Goal: Transaction & Acquisition: Purchase product/service

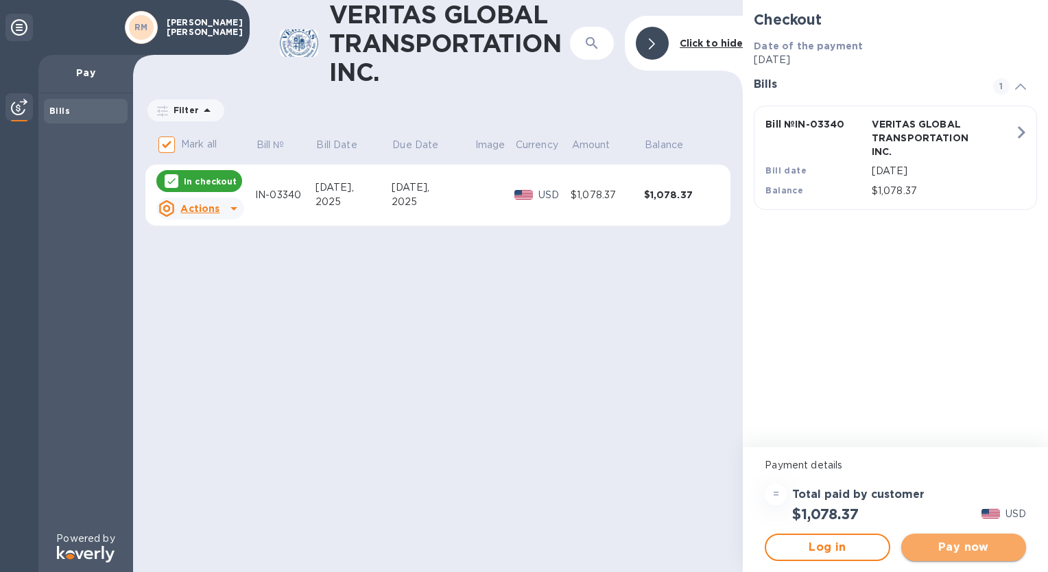
click at [961, 546] on span "Pay now" at bounding box center [963, 547] width 103 height 16
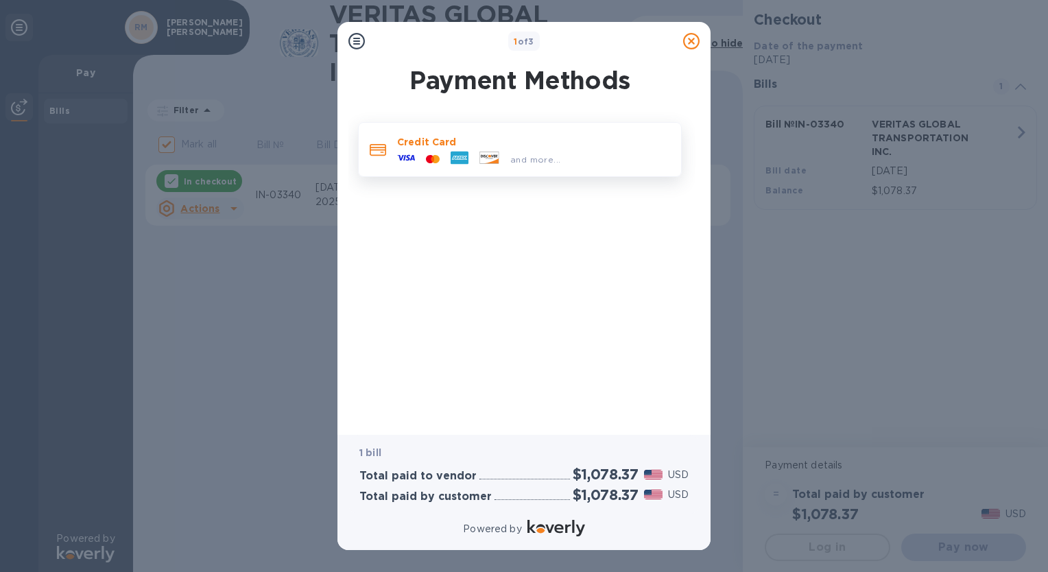
click at [452, 145] on p "Credit Card" at bounding box center [533, 142] width 273 height 14
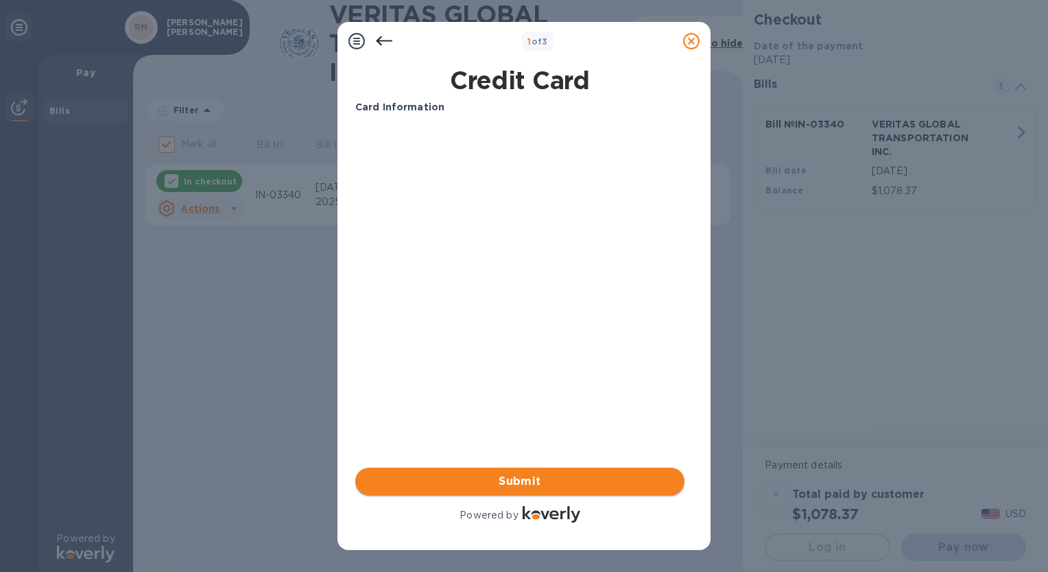
click at [529, 476] on span "Submit" at bounding box center [519, 481] width 307 height 16
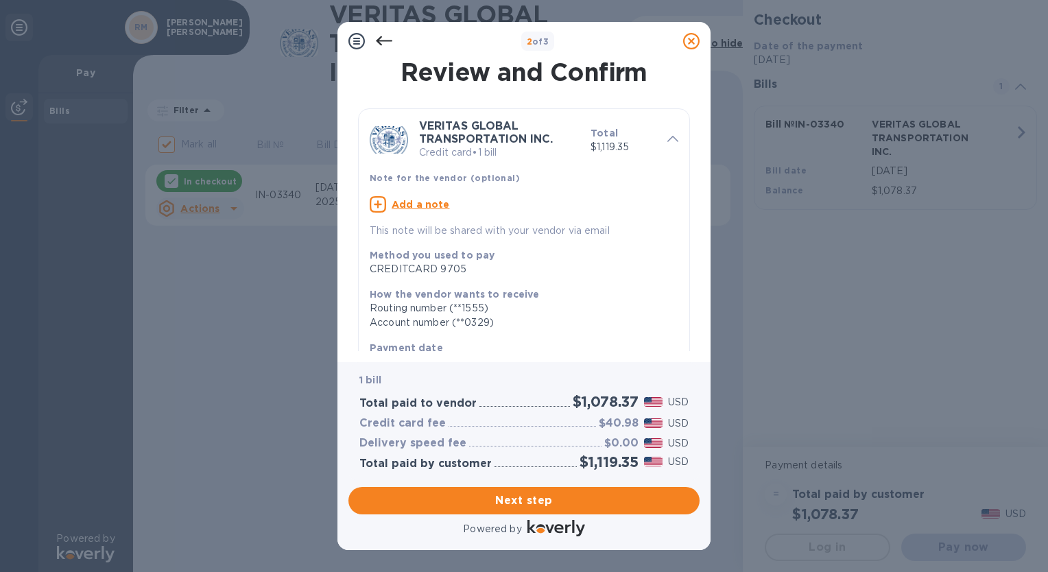
click at [620, 278] on div "Method you used to pay CREDITCARD 9705" at bounding box center [518, 262] width 309 height 39
click at [413, 208] on u "Add a note" at bounding box center [420, 204] width 58 height 11
click at [413, 208] on textarea at bounding box center [513, 206] width 287 height 12
click at [372, 206] on textarea "3340" at bounding box center [513, 206] width 287 height 12
click at [370, 206] on textarea "3340" at bounding box center [513, 206] width 287 height 12
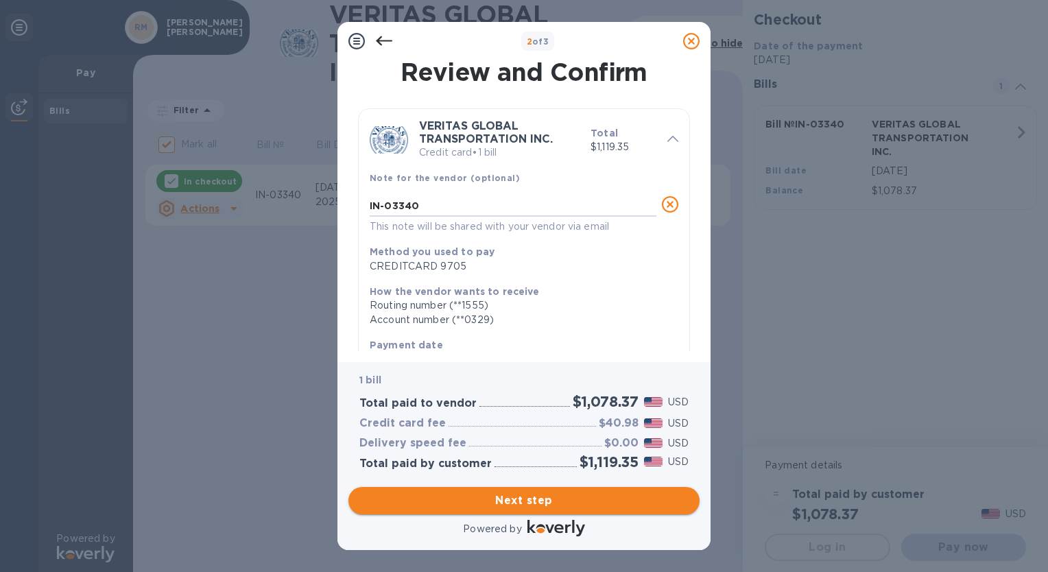
type textarea "IN-03340"
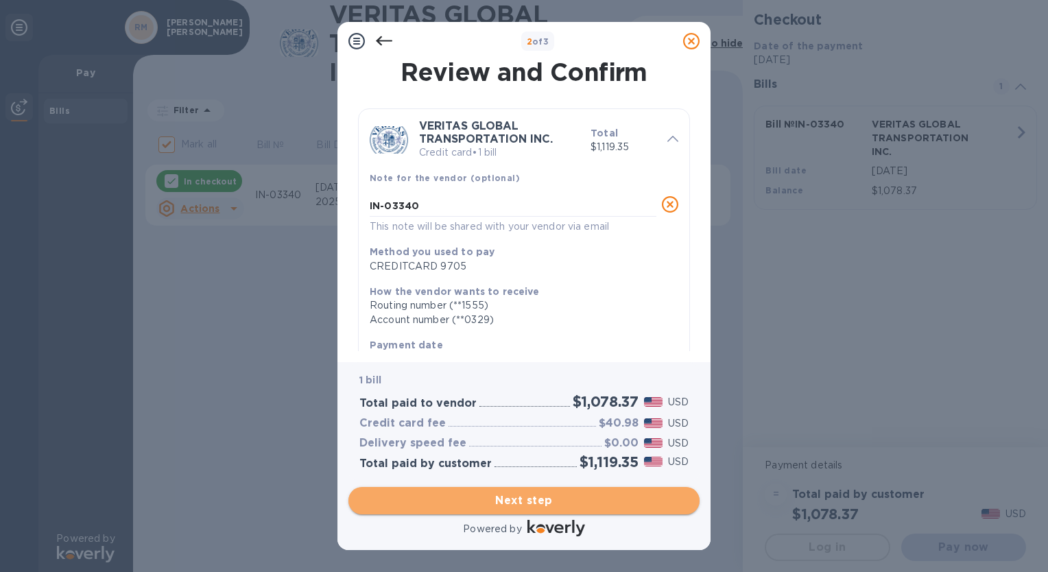
click at [505, 496] on span "Next step" at bounding box center [523, 500] width 329 height 16
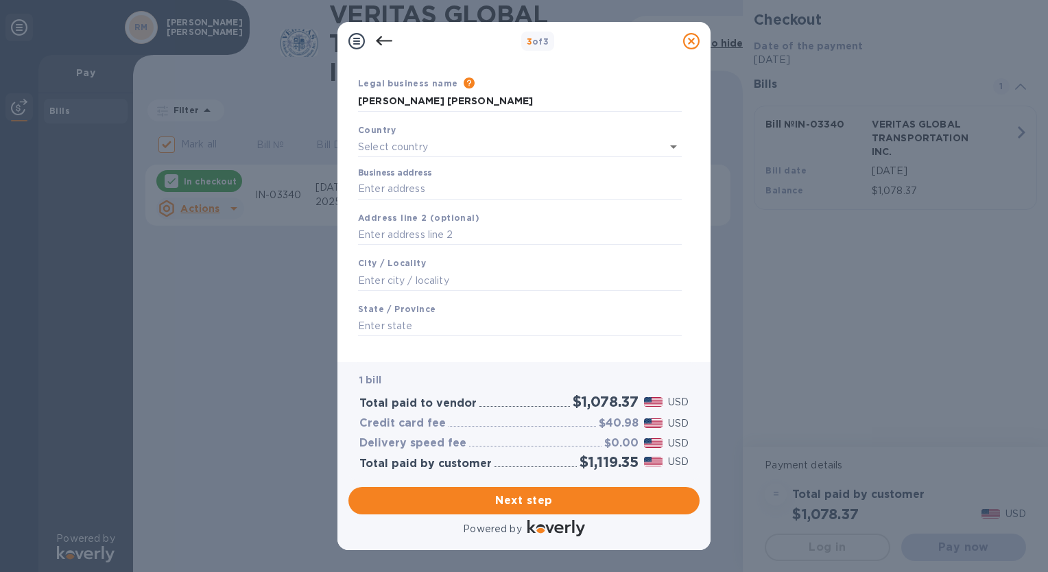
scroll to position [52, 0]
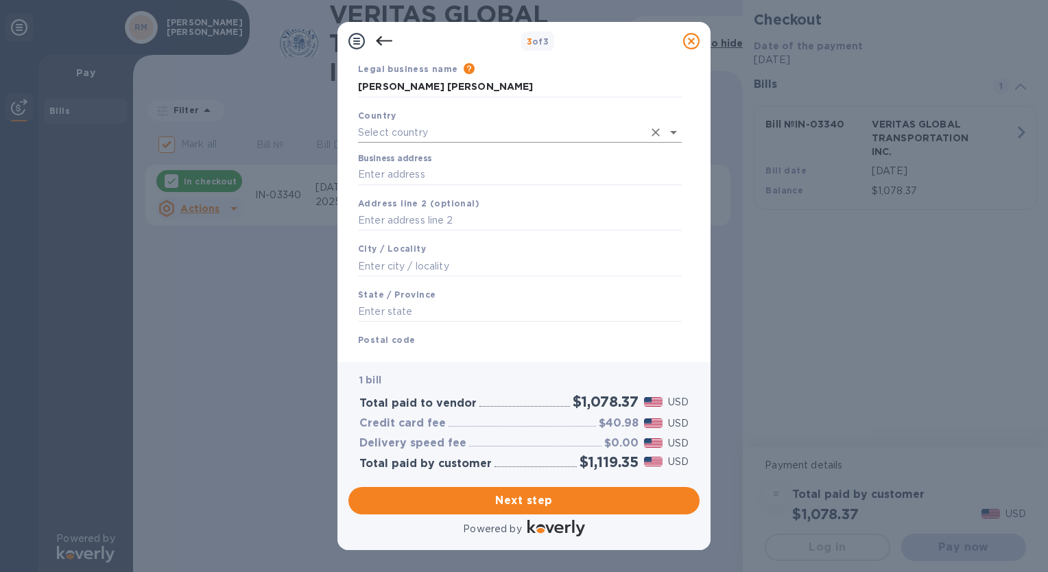
click at [474, 131] on input "text" at bounding box center [500, 133] width 285 height 20
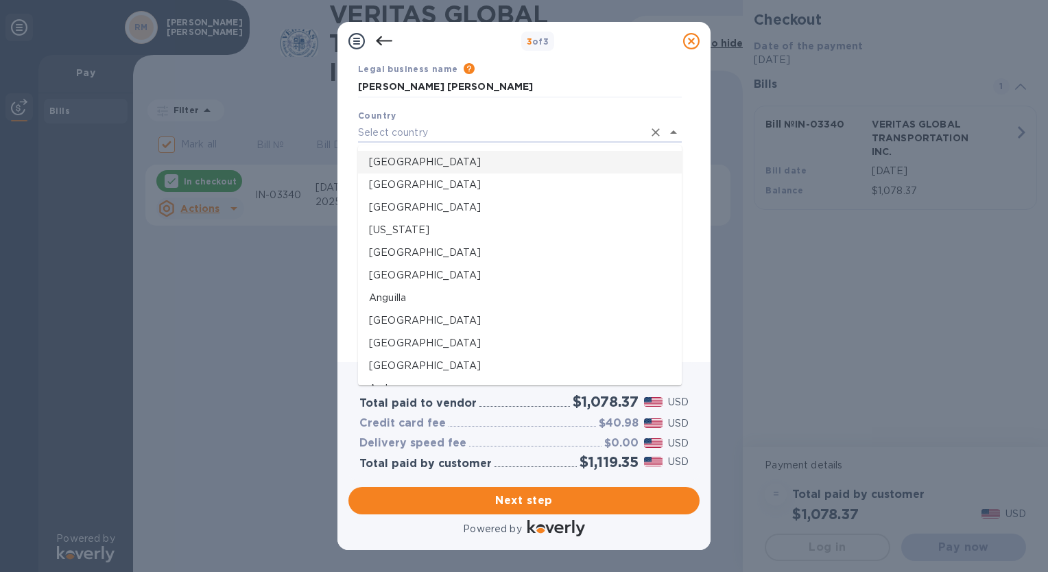
click at [428, 162] on p "[GEOGRAPHIC_DATA]" at bounding box center [520, 162] width 302 height 14
type input "[GEOGRAPHIC_DATA]"
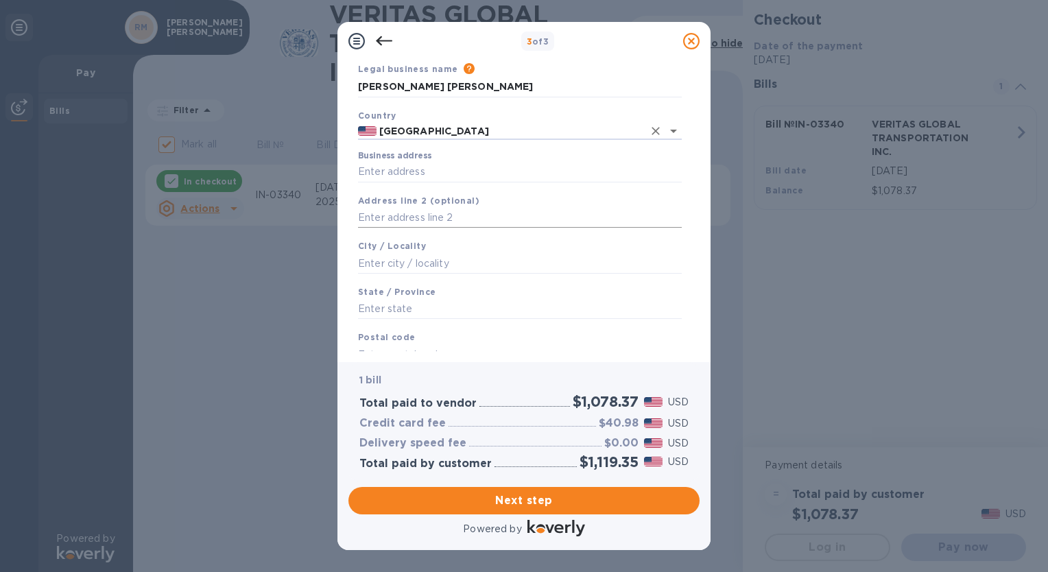
click at [399, 219] on input "text" at bounding box center [520, 218] width 324 height 21
click at [407, 175] on input "Business address" at bounding box center [520, 172] width 324 height 21
type input "[STREET_ADDRESS]"
click at [409, 263] on input "text" at bounding box center [520, 263] width 324 height 21
type input "South Jordan"
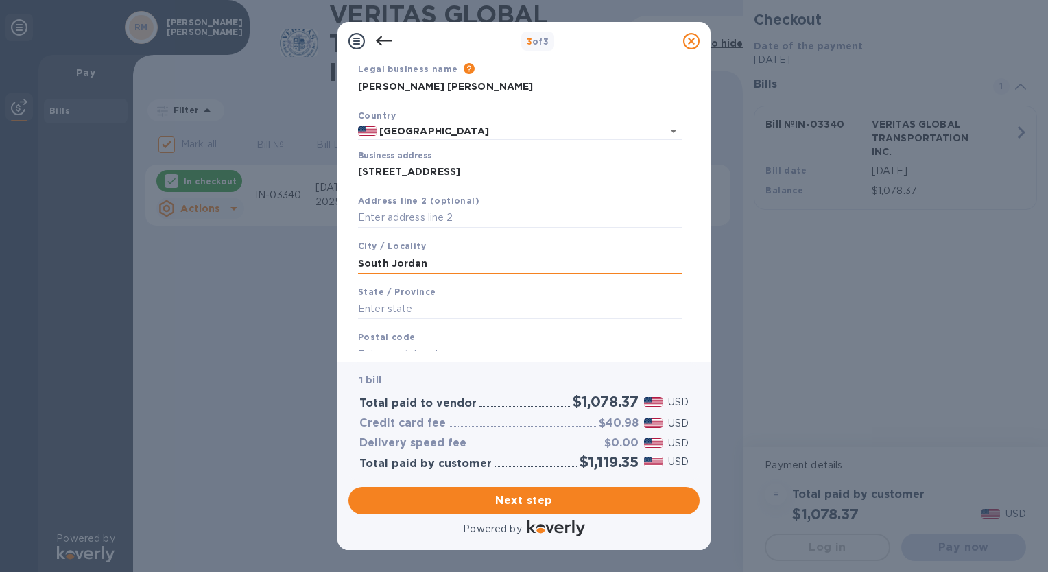
type input "84009"
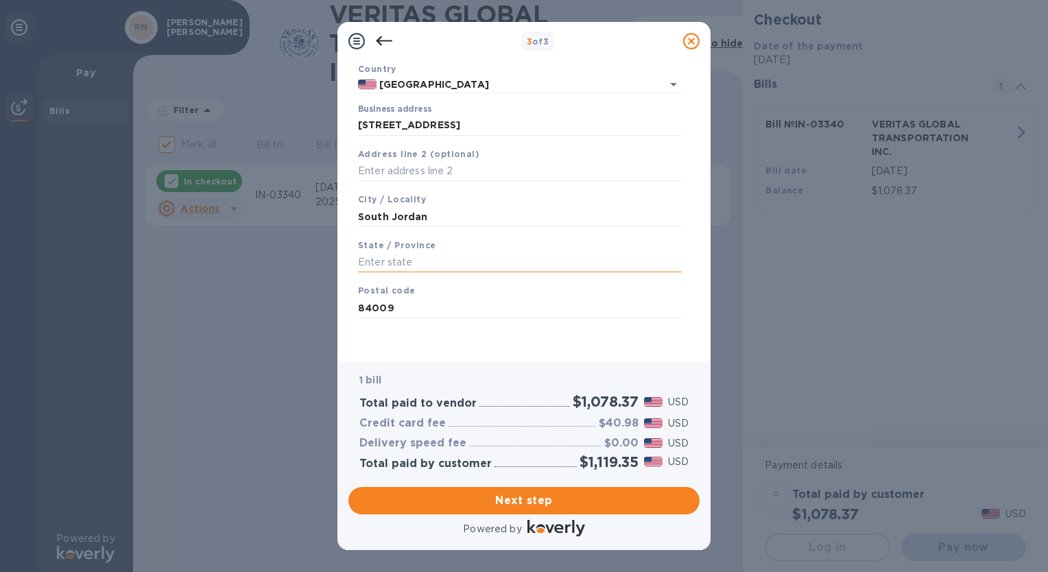
click at [409, 260] on input "text" at bounding box center [520, 262] width 324 height 21
type input "[US_STATE]"
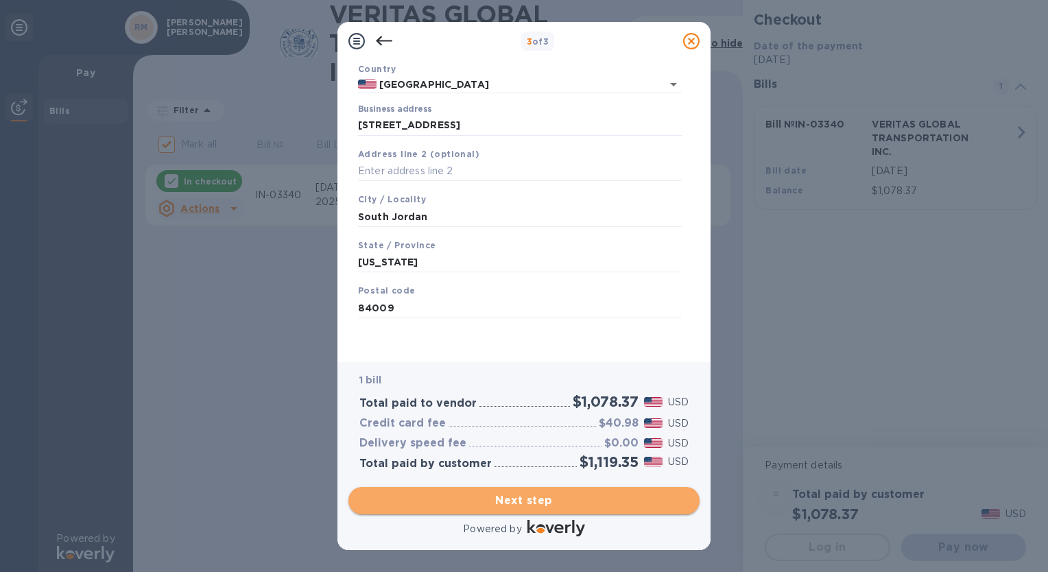
click at [532, 502] on span "Next step" at bounding box center [523, 500] width 329 height 16
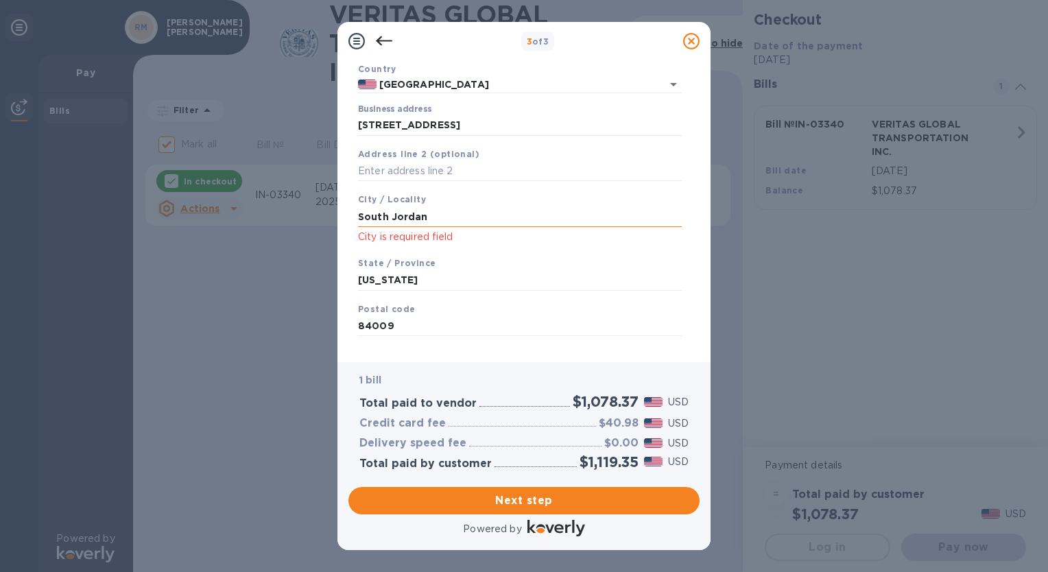
click at [437, 213] on input "South Jordan" at bounding box center [520, 216] width 324 height 21
type input "South Jordan"
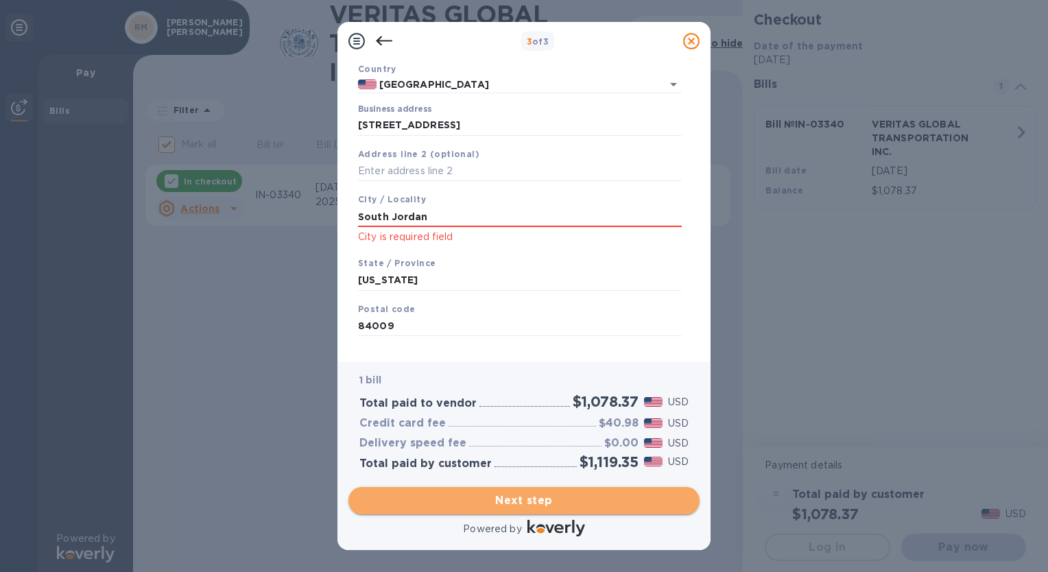
click at [526, 498] on span "Next step" at bounding box center [523, 500] width 329 height 16
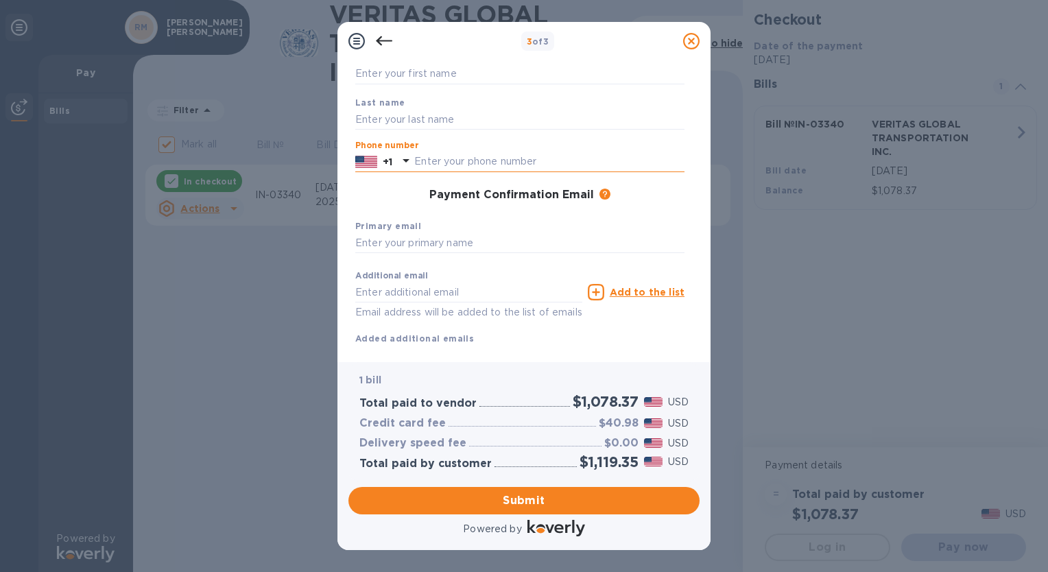
click at [500, 162] on input "text" at bounding box center [549, 162] width 270 height 21
type input "8012328666"
click at [542, 112] on input "text" at bounding box center [519, 119] width 329 height 21
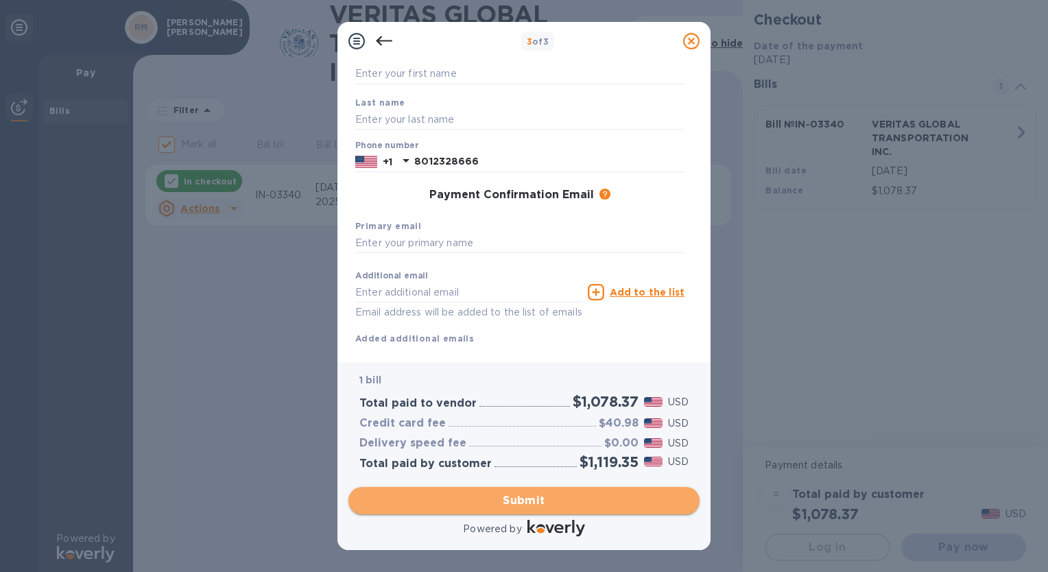
click at [536, 500] on span "Submit" at bounding box center [523, 500] width 329 height 16
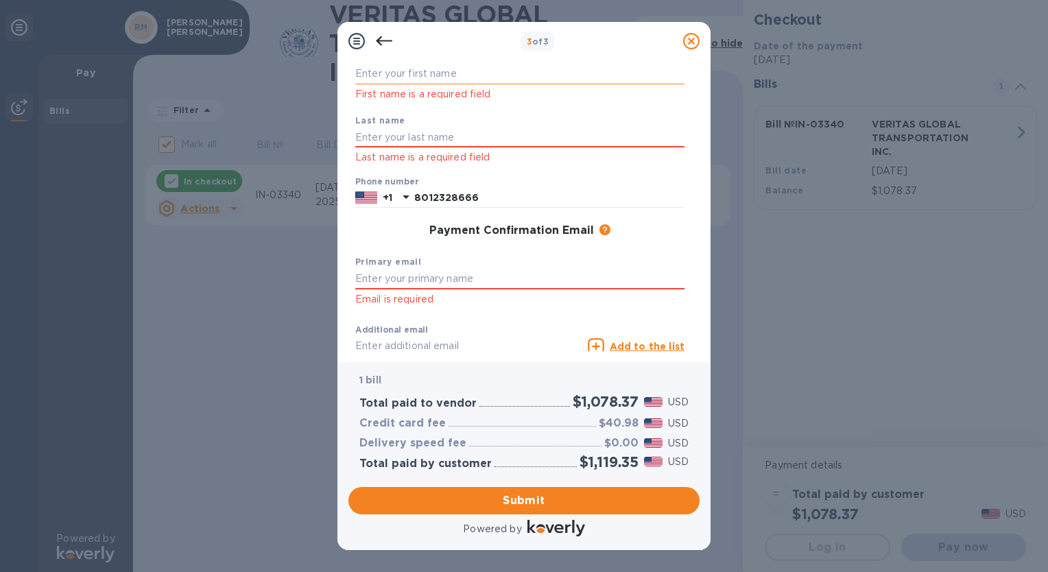
click at [430, 73] on input "text" at bounding box center [519, 74] width 329 height 21
type input "[PERSON_NAME]"
type input "[PERSON_NAME][EMAIL_ADDRESS][DOMAIN_NAME]"
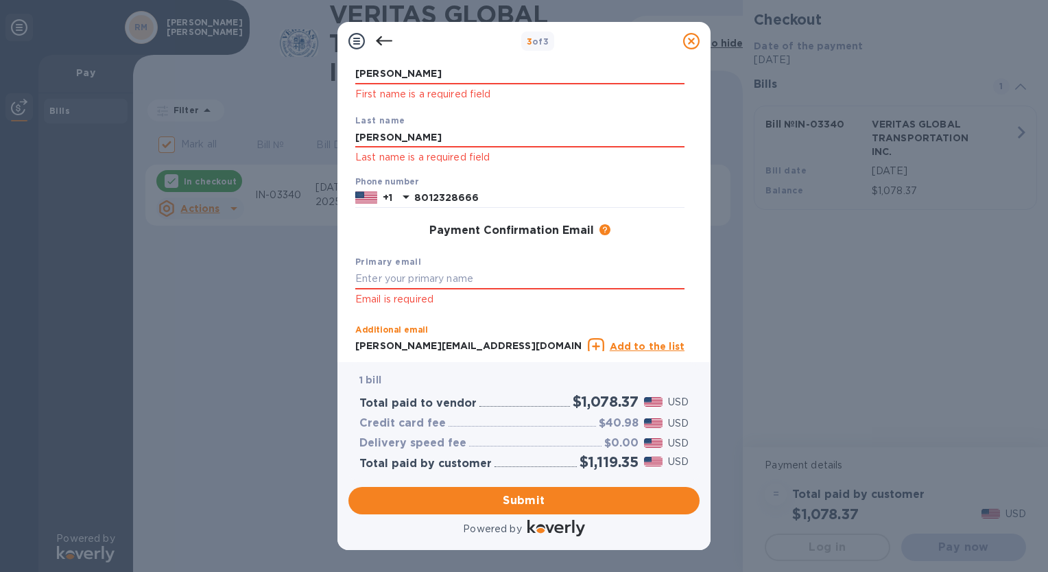
scroll to position [105, 0]
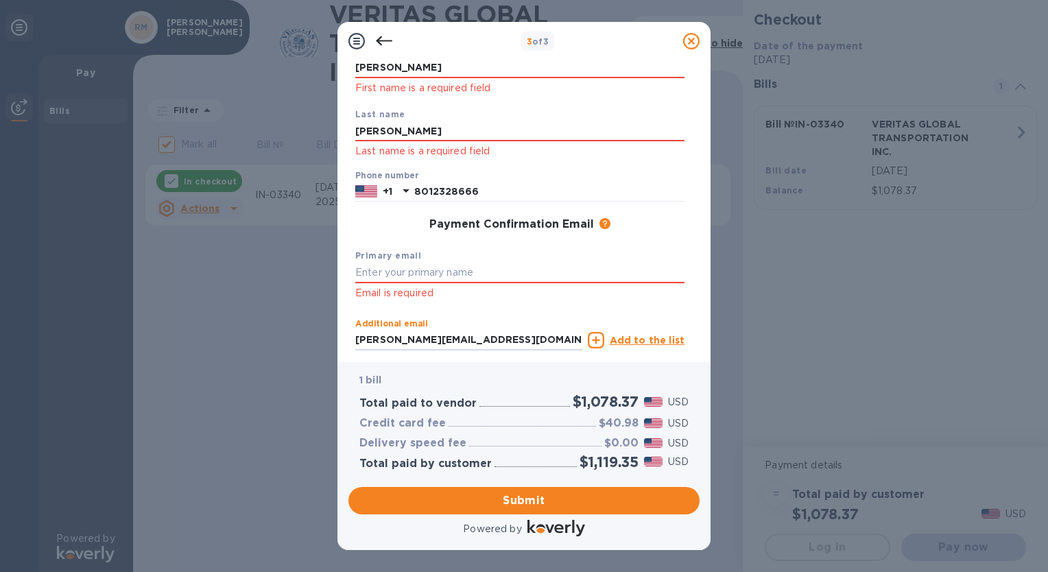
drag, startPoint x: 462, startPoint y: 340, endPoint x: 303, endPoint y: 316, distance: 160.9
click at [303, 316] on div "3 of 3 Payment Contact Information First name [PERSON_NAME] First name is a req…" at bounding box center [524, 286] width 1048 height 572
click at [493, 300] on p "Email is required" at bounding box center [519, 293] width 329 height 16
click at [446, 272] on input "text" at bounding box center [519, 273] width 329 height 21
type input "j"
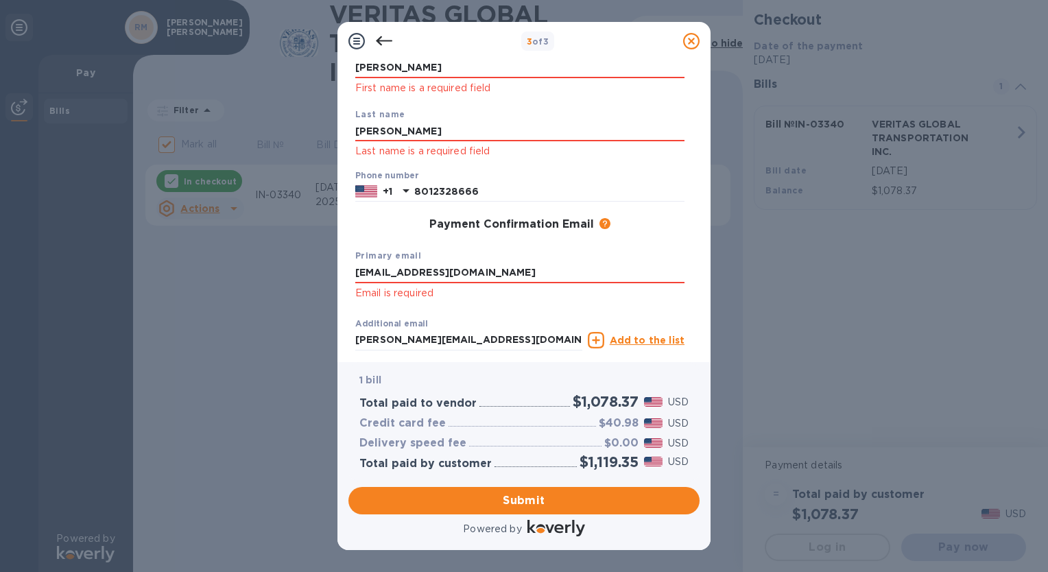
type input "[EMAIL_ADDRESS][DOMAIN_NAME]"
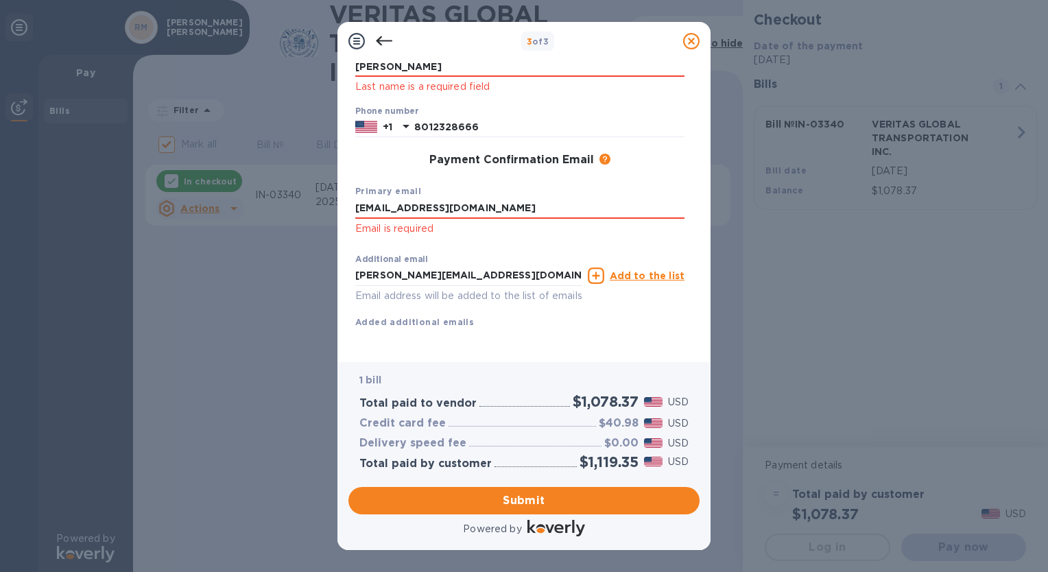
scroll to position [185, 0]
click at [524, 501] on span "Submit" at bounding box center [523, 500] width 329 height 16
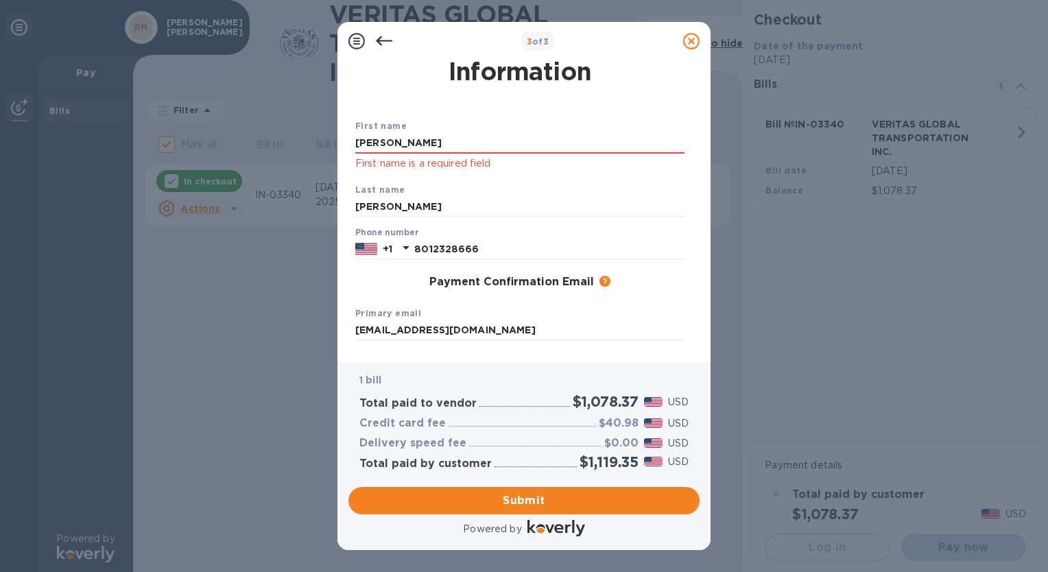
scroll to position [0, 0]
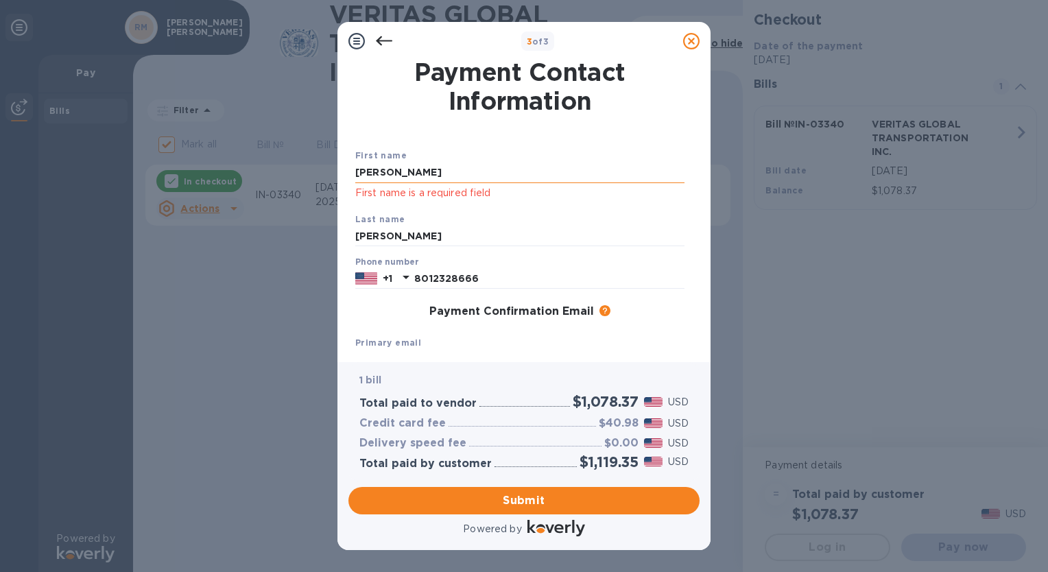
click at [468, 176] on input "[PERSON_NAME]" at bounding box center [519, 172] width 329 height 21
type input "[PERSON_NAME]"
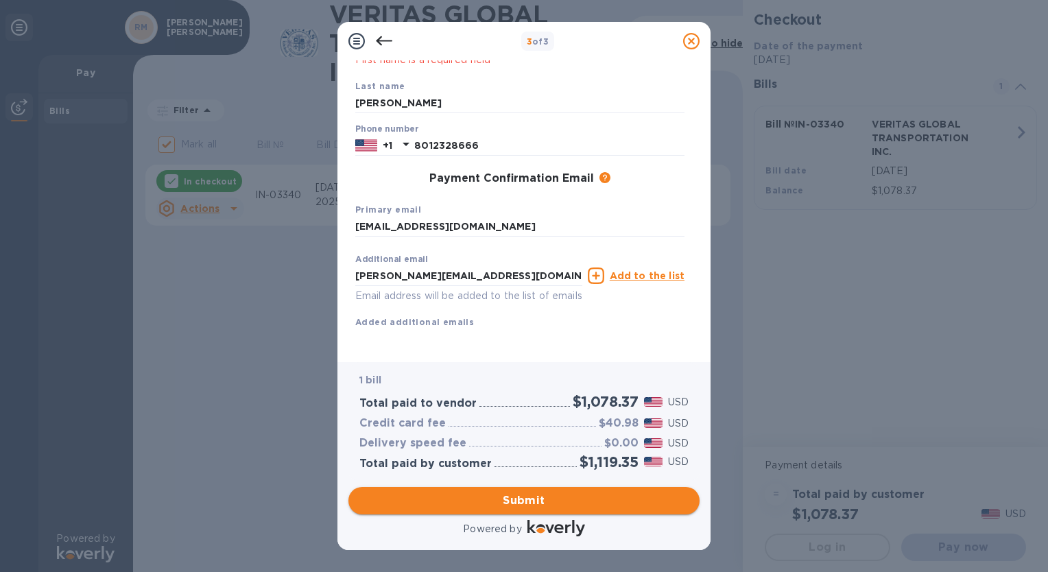
click at [510, 496] on span "Submit" at bounding box center [523, 500] width 329 height 16
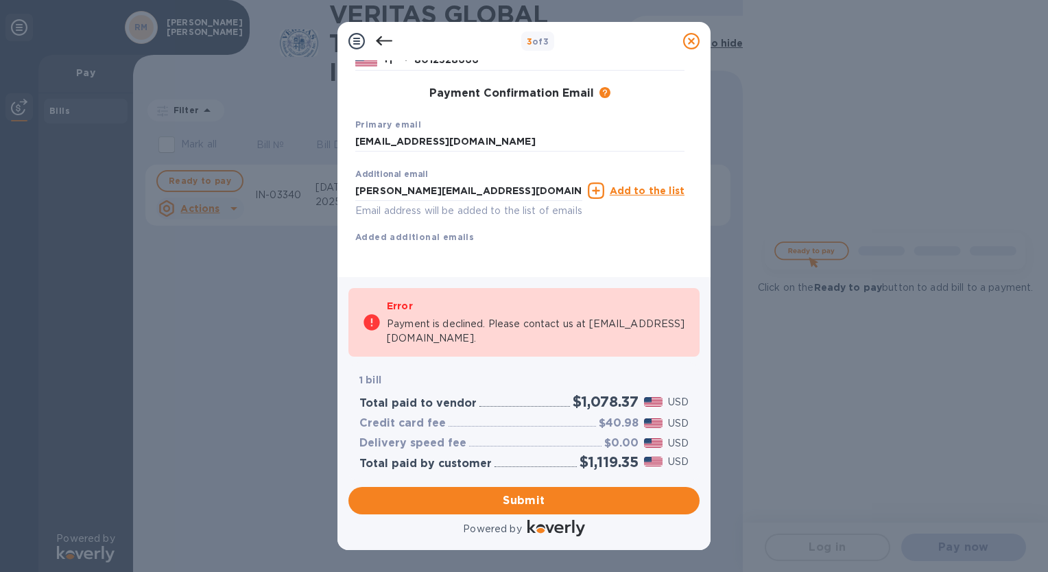
scroll to position [217, 0]
drag, startPoint x: 389, startPoint y: 339, endPoint x: 497, endPoint y: 336, distance: 107.7
click at [497, 336] on p "Payment is declined. Please contact us at [EMAIL_ADDRESS][DOMAIN_NAME]." at bounding box center [536, 331] width 299 height 29
drag, startPoint x: 387, startPoint y: 340, endPoint x: 490, endPoint y: 340, distance: 102.2
click at [490, 340] on p "Payment is declined. Please contact us at [EMAIL_ADDRESS][DOMAIN_NAME]." at bounding box center [536, 331] width 299 height 29
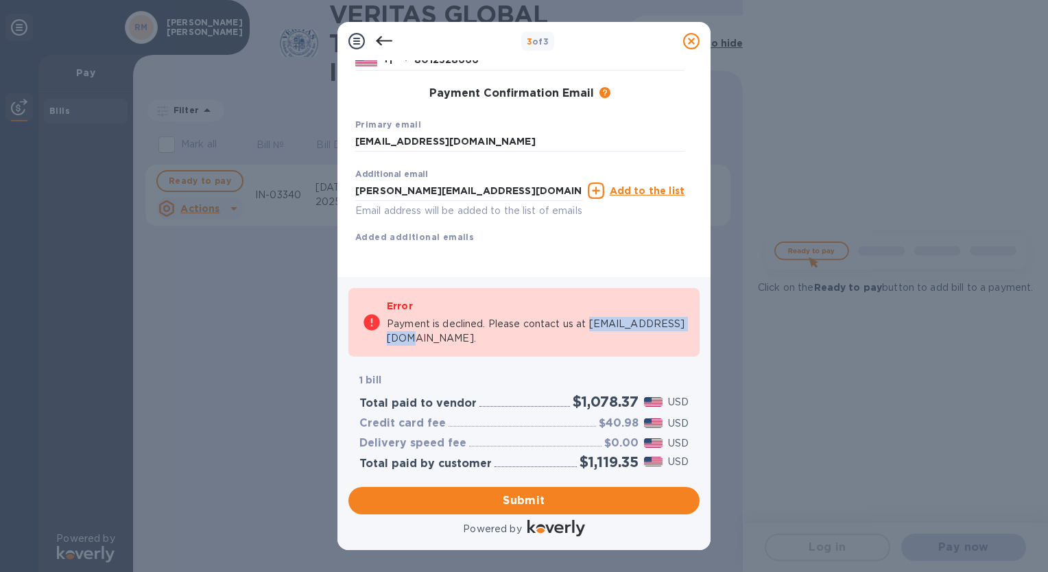
copy p "[EMAIL_ADDRESS][DOMAIN_NAME]"
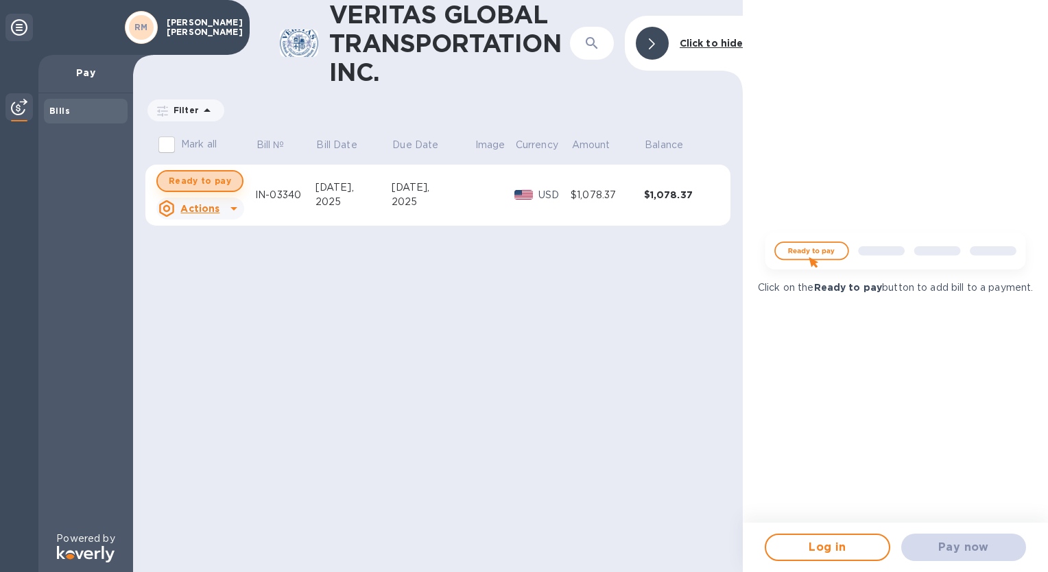
click at [202, 180] on span "Ready to pay" at bounding box center [200, 181] width 62 height 16
checkbox input "true"
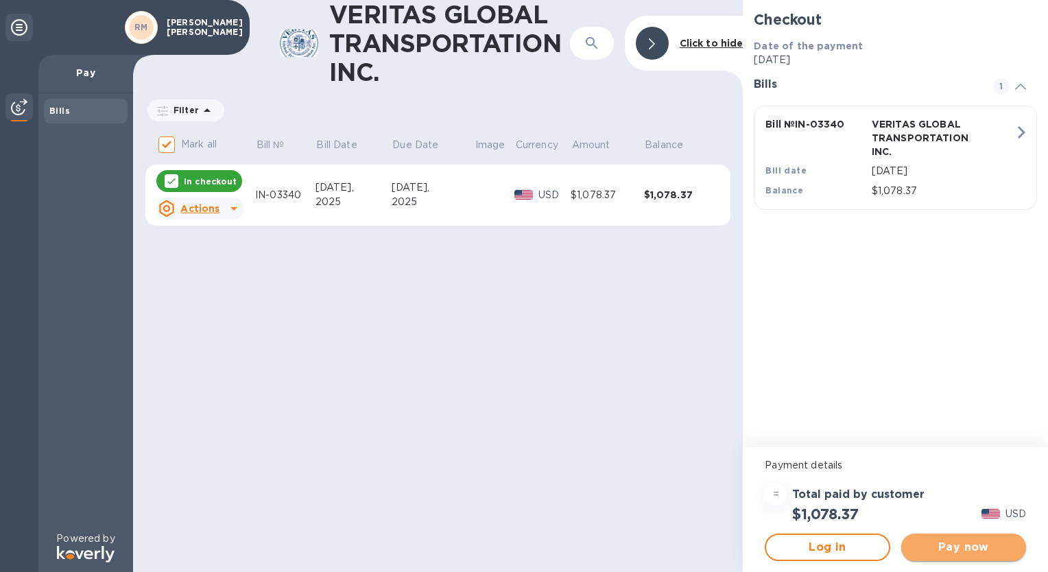
click at [953, 550] on span "Pay now" at bounding box center [963, 547] width 103 height 16
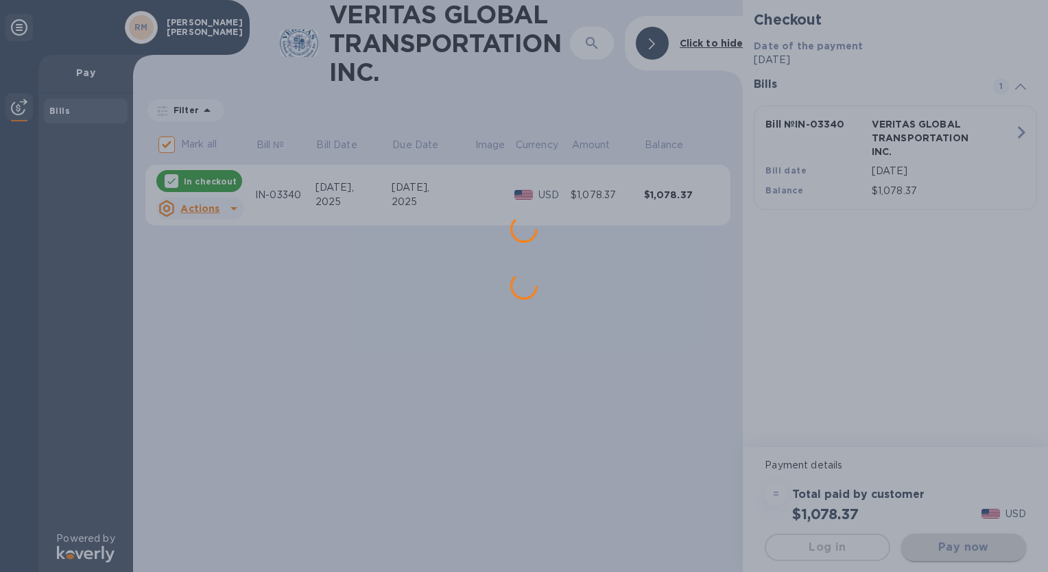
scroll to position [0, 0]
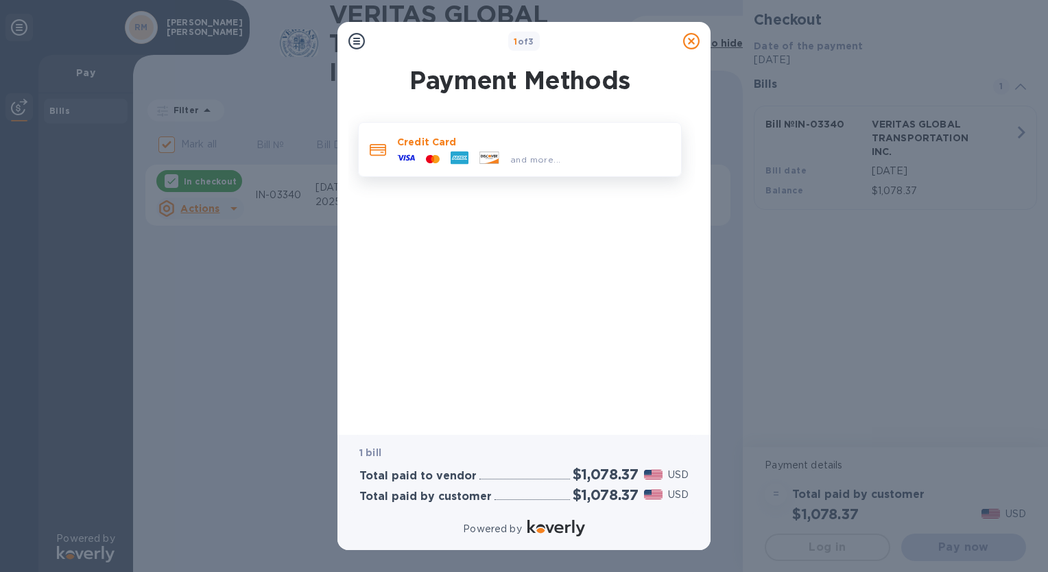
click at [412, 149] on icon at bounding box center [406, 158] width 18 height 18
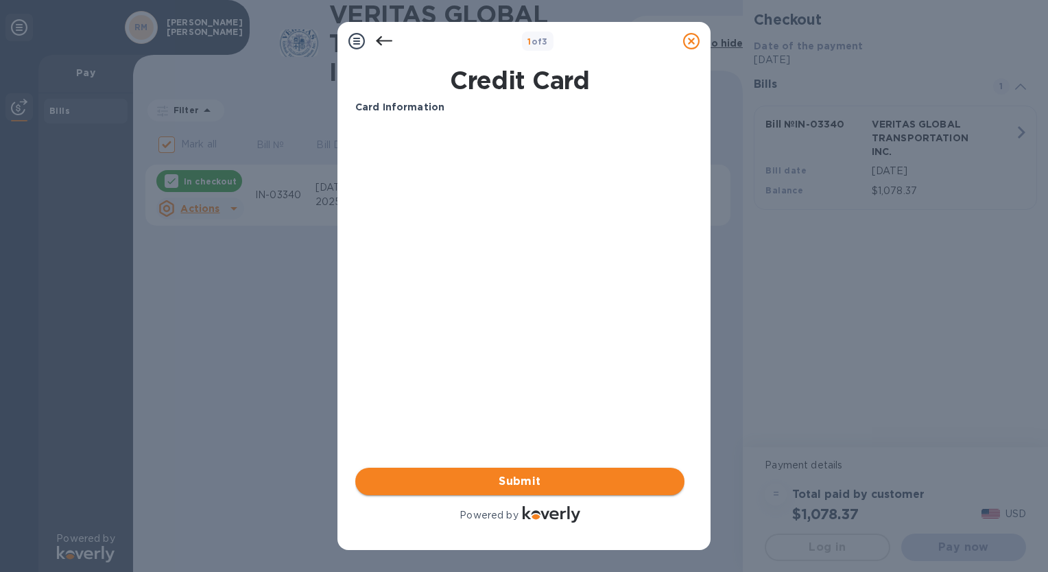
click at [520, 481] on span "Submit" at bounding box center [519, 481] width 307 height 16
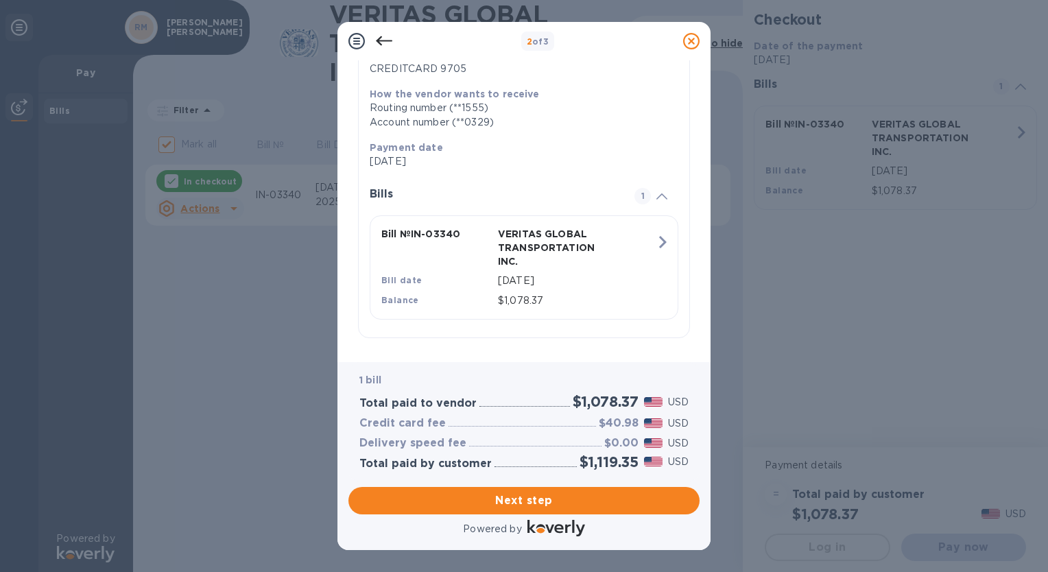
scroll to position [203, 0]
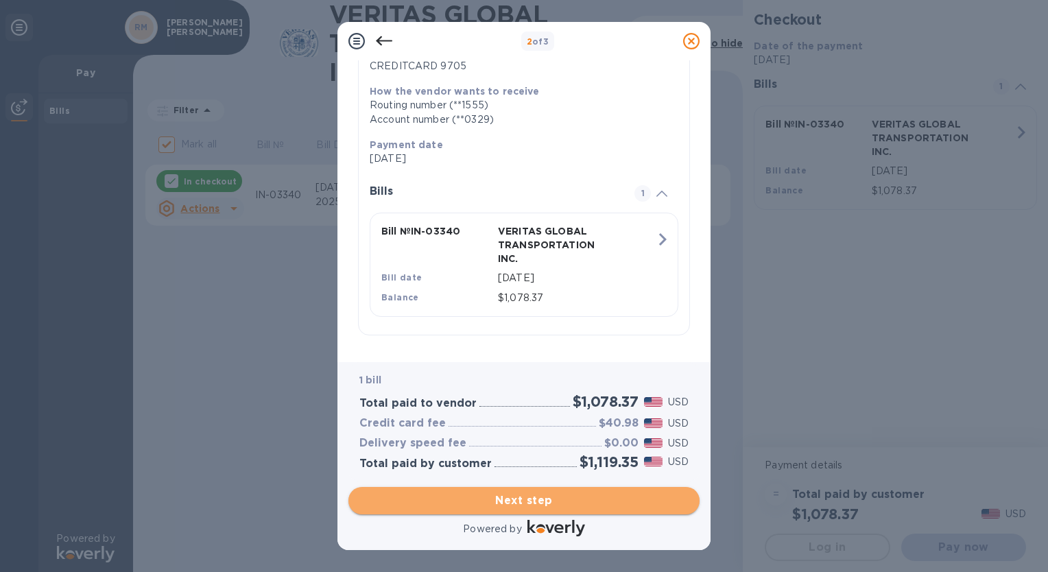
click at [527, 500] on span "Next step" at bounding box center [523, 500] width 329 height 16
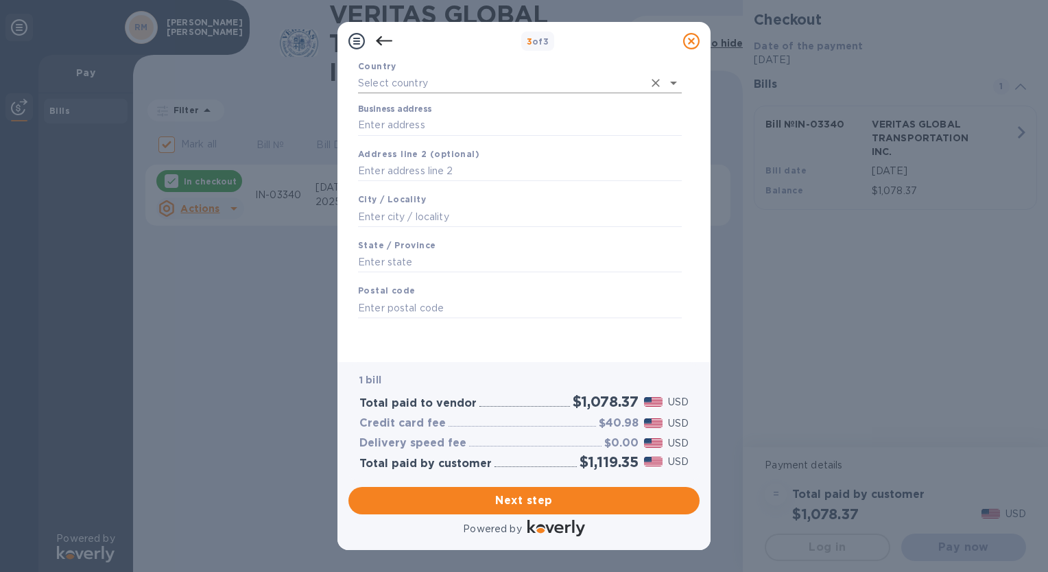
click at [418, 82] on input "text" at bounding box center [500, 83] width 285 height 20
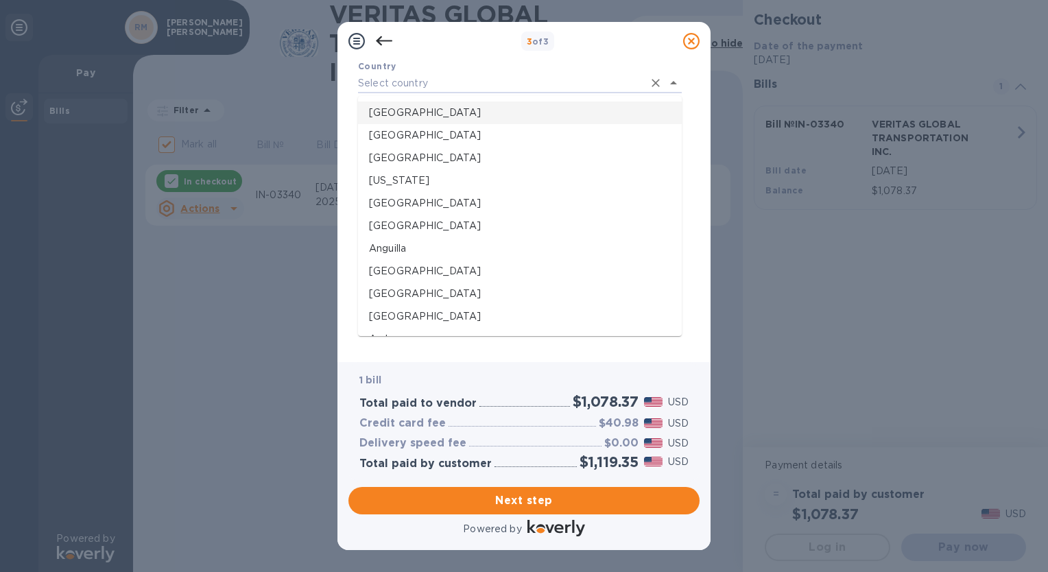
click at [404, 116] on p "[GEOGRAPHIC_DATA]" at bounding box center [520, 113] width 302 height 14
type input "[GEOGRAPHIC_DATA]"
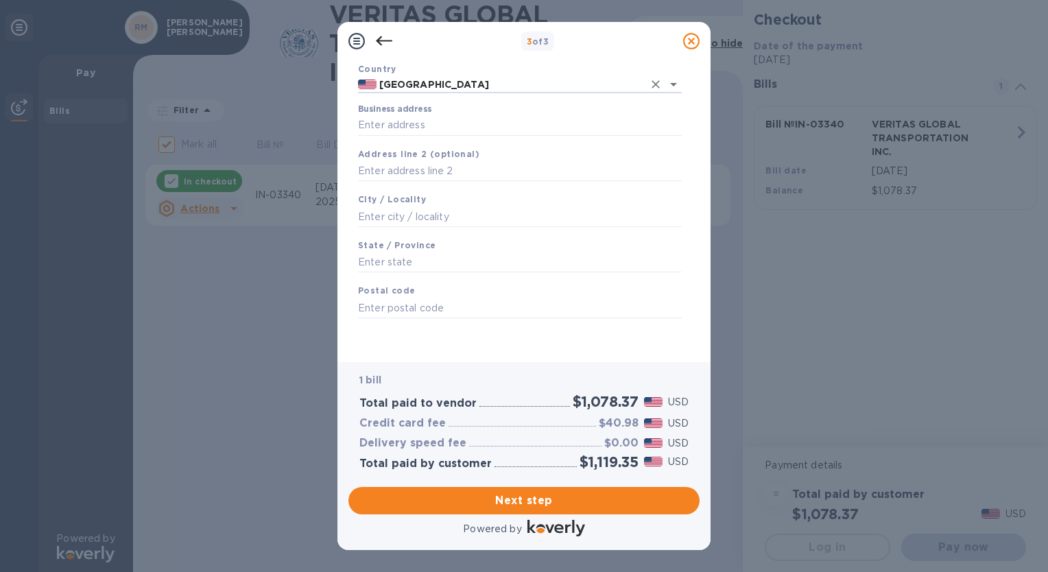
scroll to position [99, 0]
click at [413, 128] on input "Business address" at bounding box center [520, 125] width 324 height 21
type input "[STREET_ADDRESS]"
type input "South Jordan"
type input "[US_STATE]"
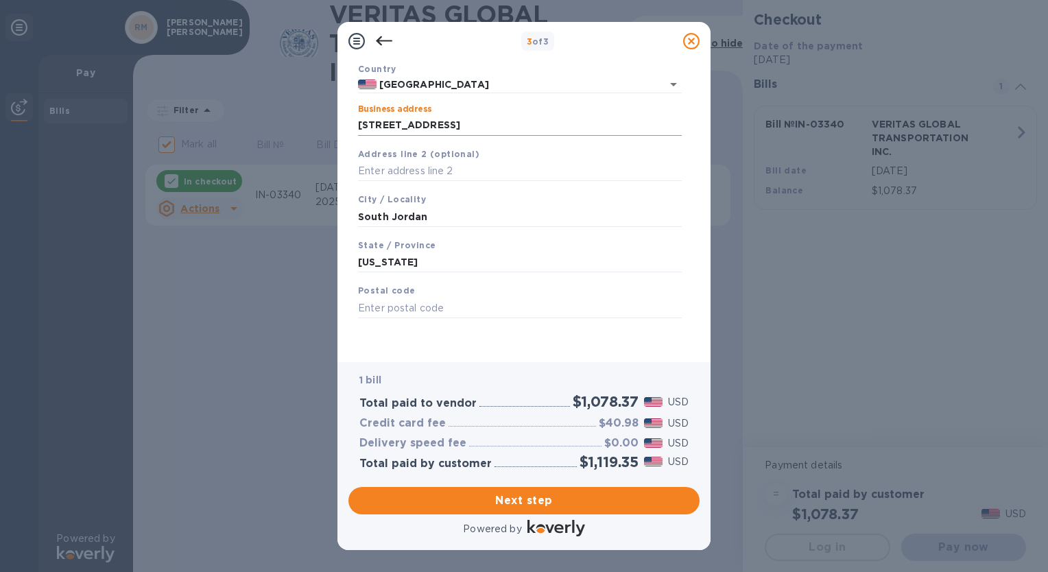
type input "84009"
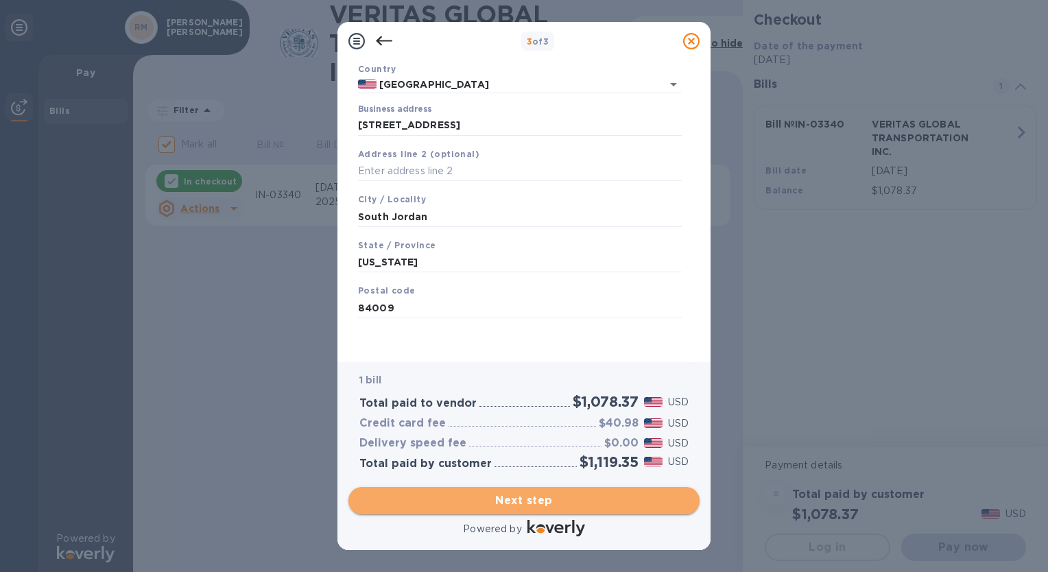
click at [506, 496] on span "Next step" at bounding box center [523, 500] width 329 height 16
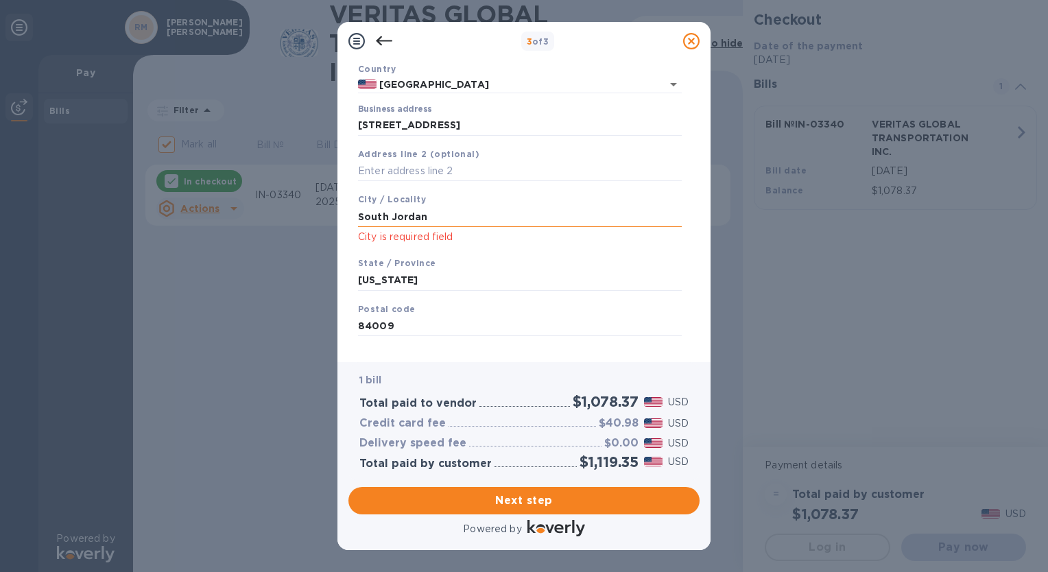
click at [440, 215] on input "South Jordan" at bounding box center [520, 216] width 324 height 21
type input "South Jordan"
click at [491, 279] on input "[US_STATE]" at bounding box center [520, 280] width 324 height 21
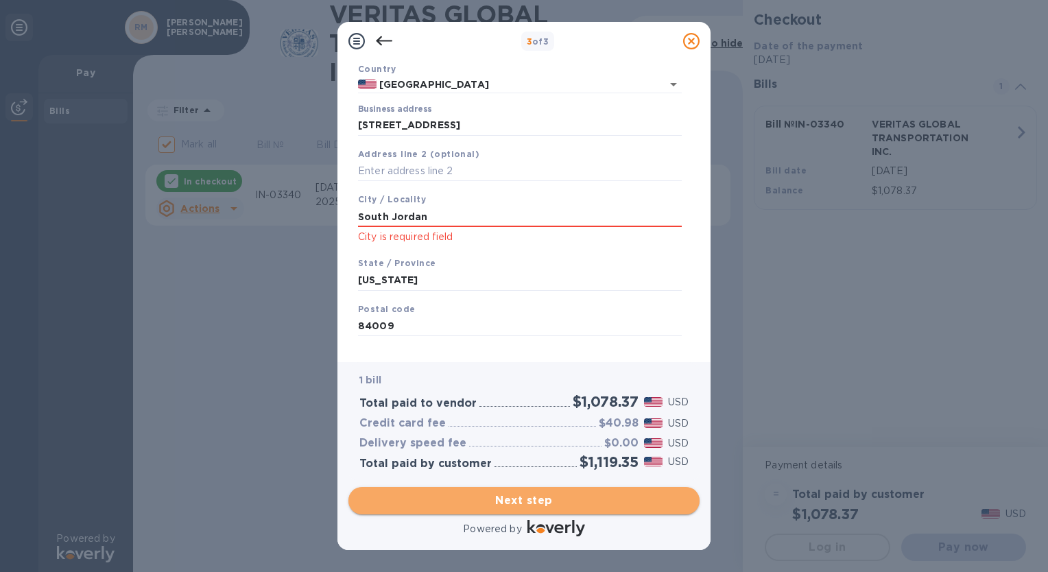
click at [519, 501] on span "Next step" at bounding box center [523, 500] width 329 height 16
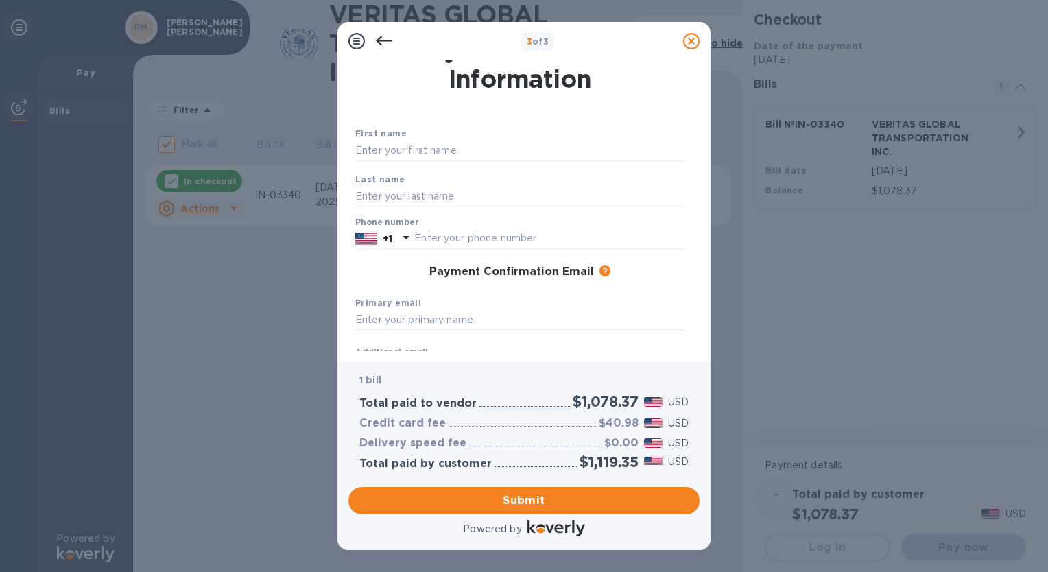
scroll to position [16, 0]
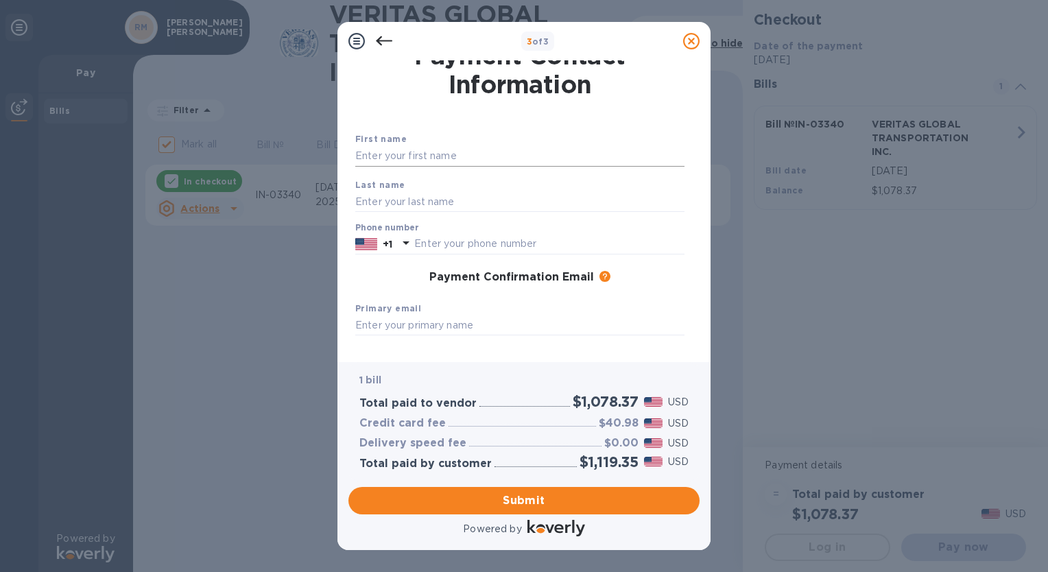
click at [412, 156] on input "text" at bounding box center [519, 156] width 329 height 21
type input "[PERSON_NAME]"
type input "8012328666"
type input "[PERSON_NAME][EMAIL_ADDRESS][DOMAIN_NAME]"
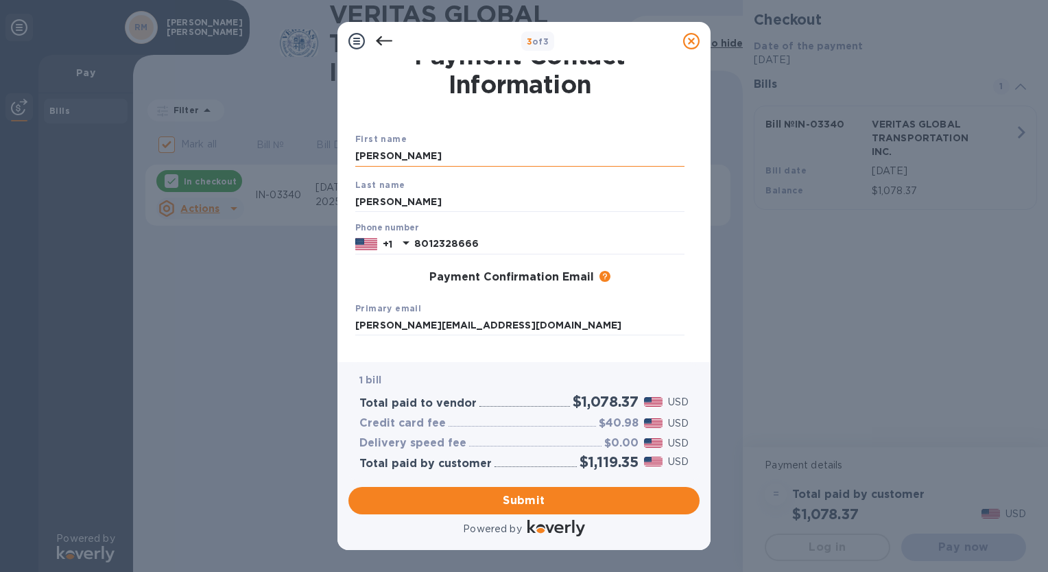
type input "[PERSON_NAME][EMAIL_ADDRESS][DOMAIN_NAME]"
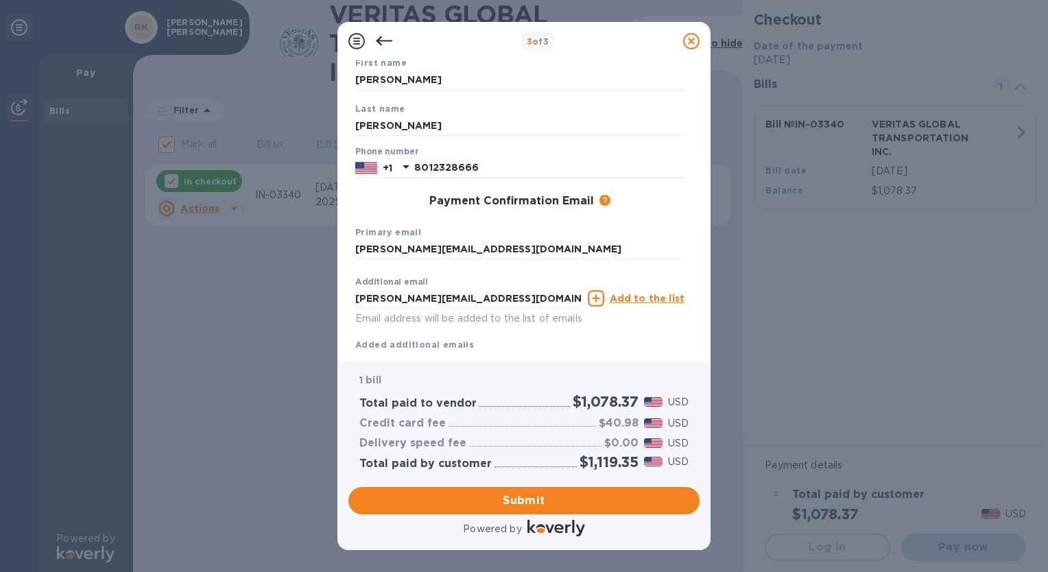
scroll to position [131, 0]
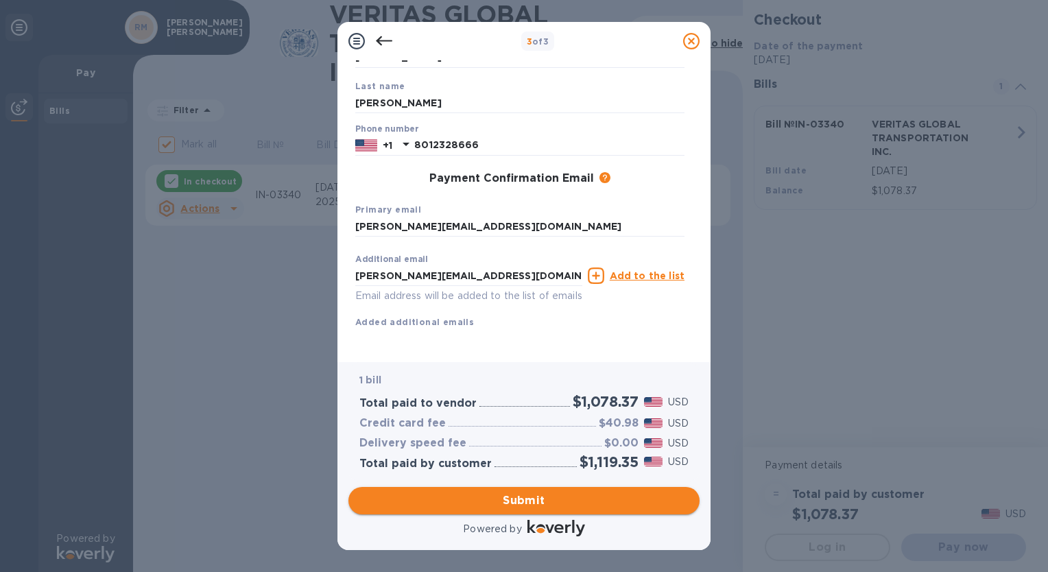
click at [521, 496] on span "Submit" at bounding box center [523, 500] width 329 height 16
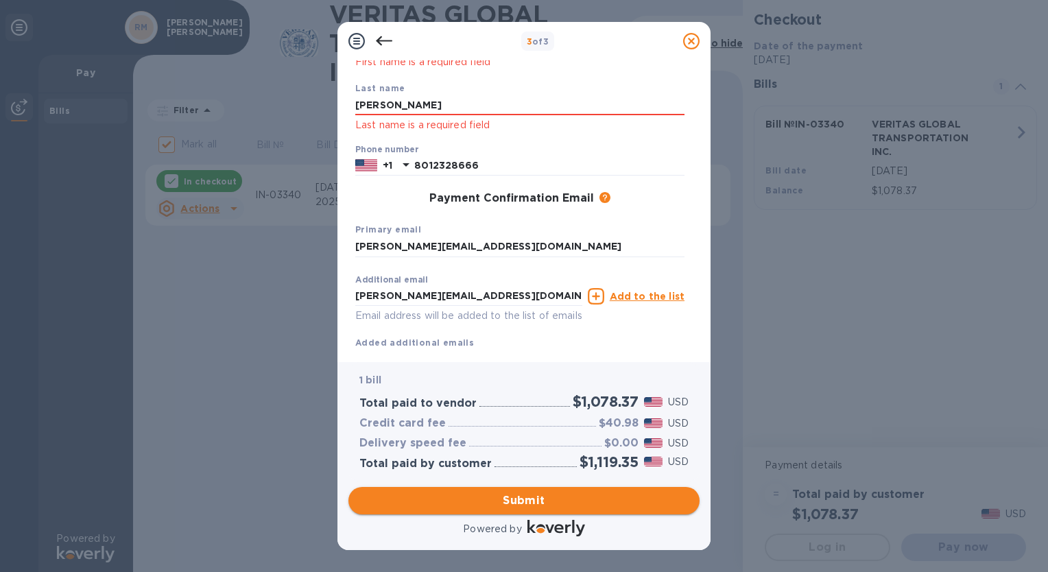
scroll to position [149, 0]
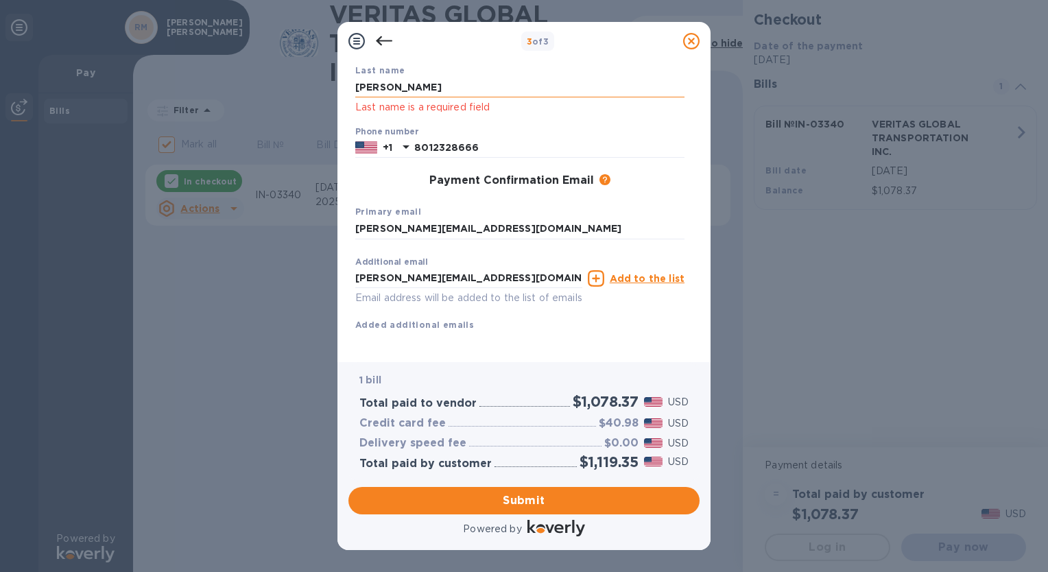
click at [417, 82] on input "[PERSON_NAME]" at bounding box center [519, 87] width 329 height 21
type input "[PERSON_NAME]"
click at [627, 62] on div "Last name [PERSON_NAME] Last name is a required field" at bounding box center [520, 90] width 340 height 64
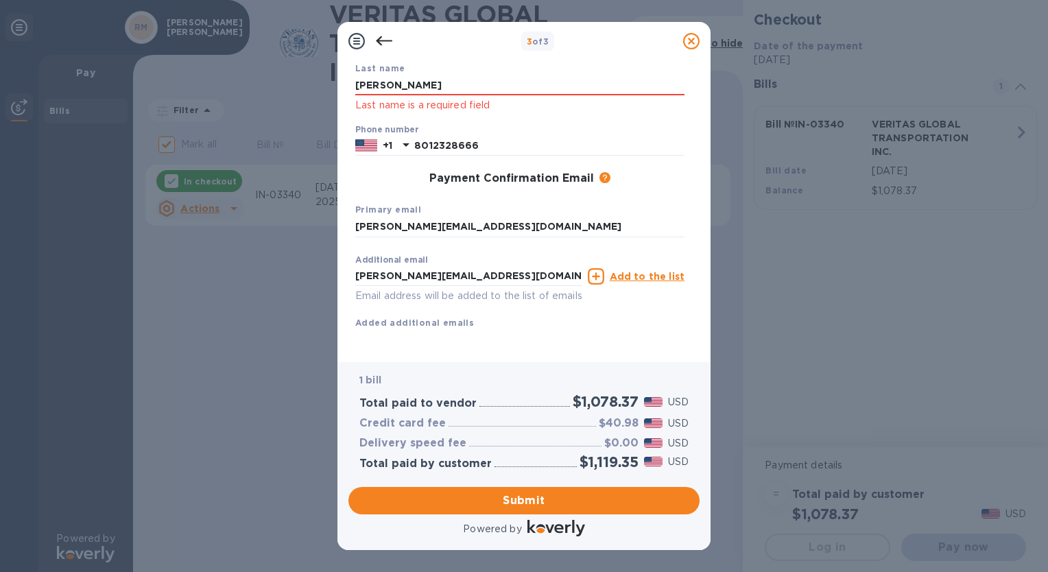
scroll to position [167, 0]
click at [522, 500] on span "Submit" at bounding box center [523, 500] width 329 height 16
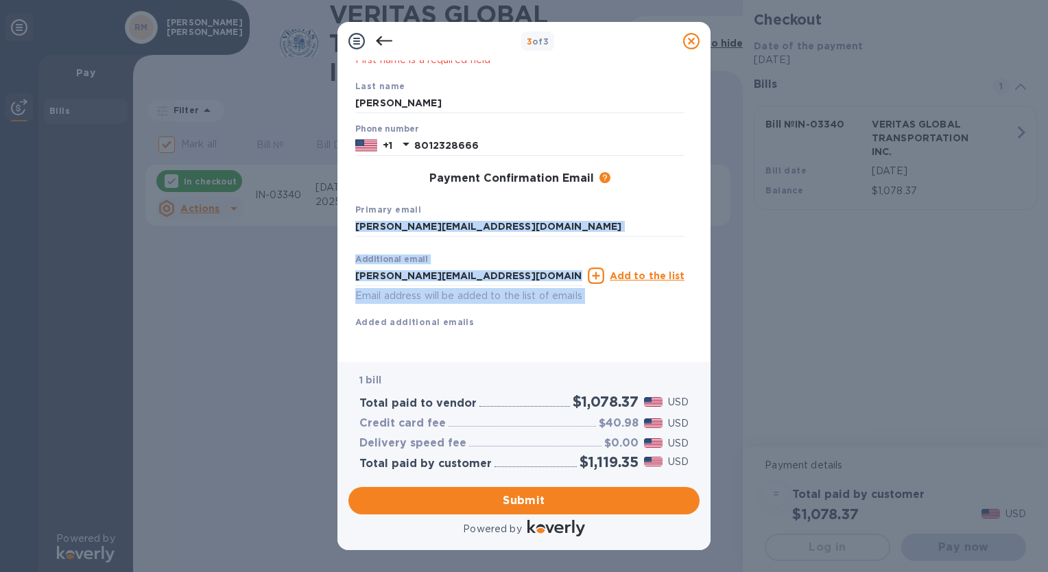
drag, startPoint x: 699, startPoint y: 326, endPoint x: 708, endPoint y: 224, distance: 102.5
click at [708, 224] on div "Payment Contact Information First name [PERSON_NAME] First name is a required f…" at bounding box center [523, 211] width 373 height 302
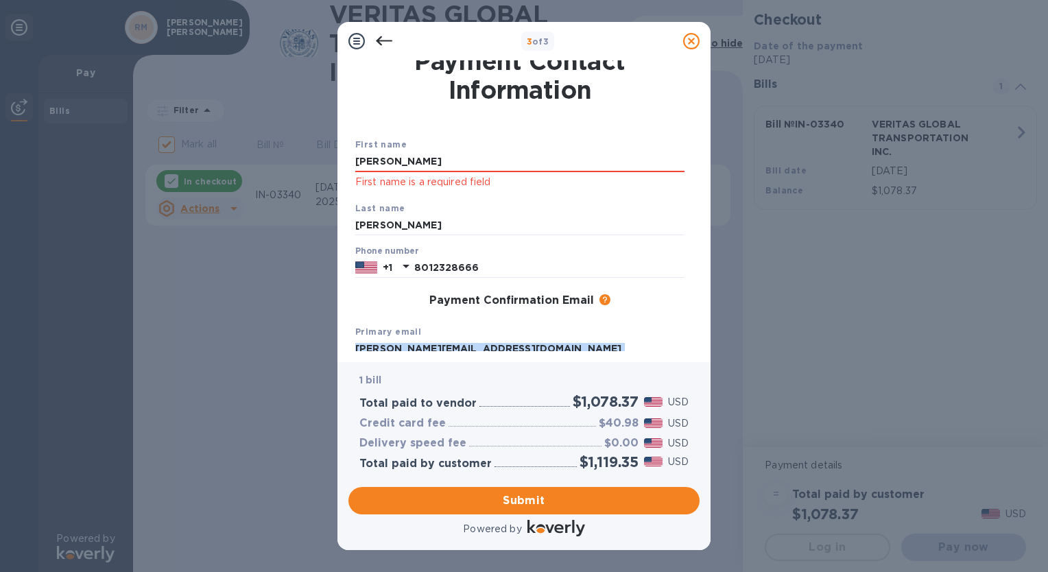
scroll to position [0, 0]
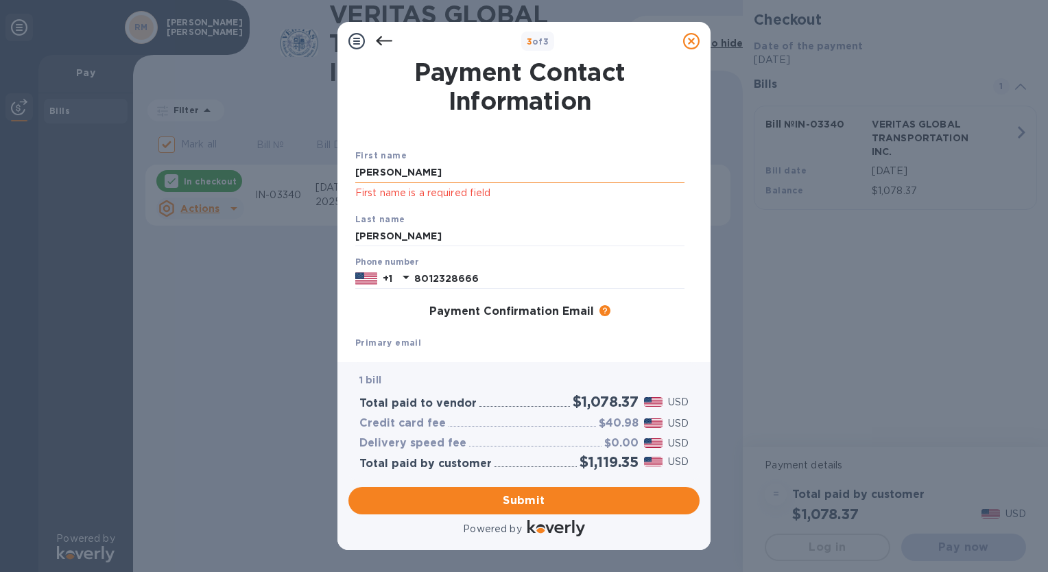
click at [441, 179] on input "[PERSON_NAME]" at bounding box center [519, 172] width 329 height 21
type input "[PERSON_NAME]"
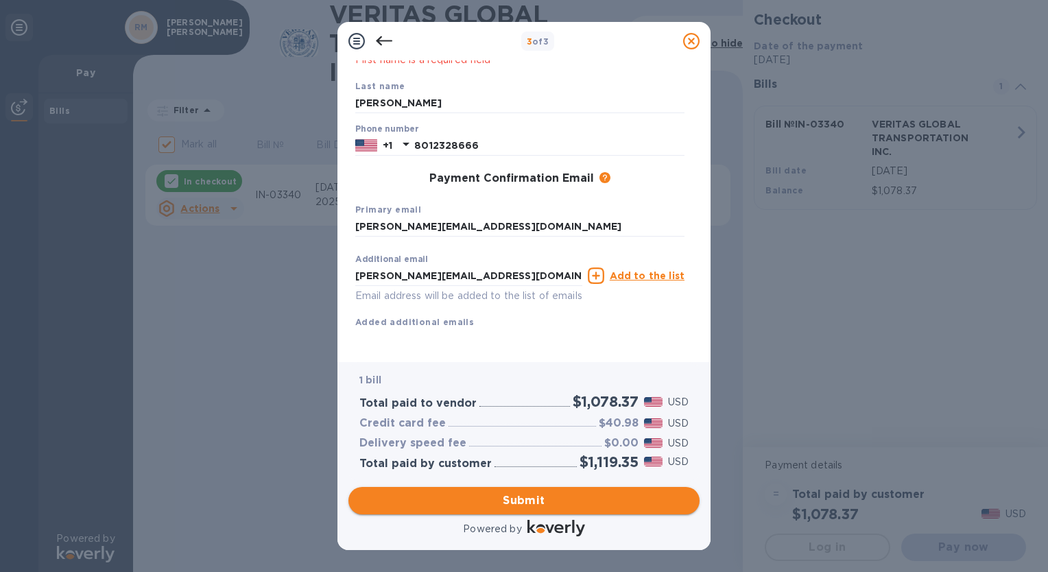
click at [520, 498] on span "Submit" at bounding box center [523, 500] width 329 height 16
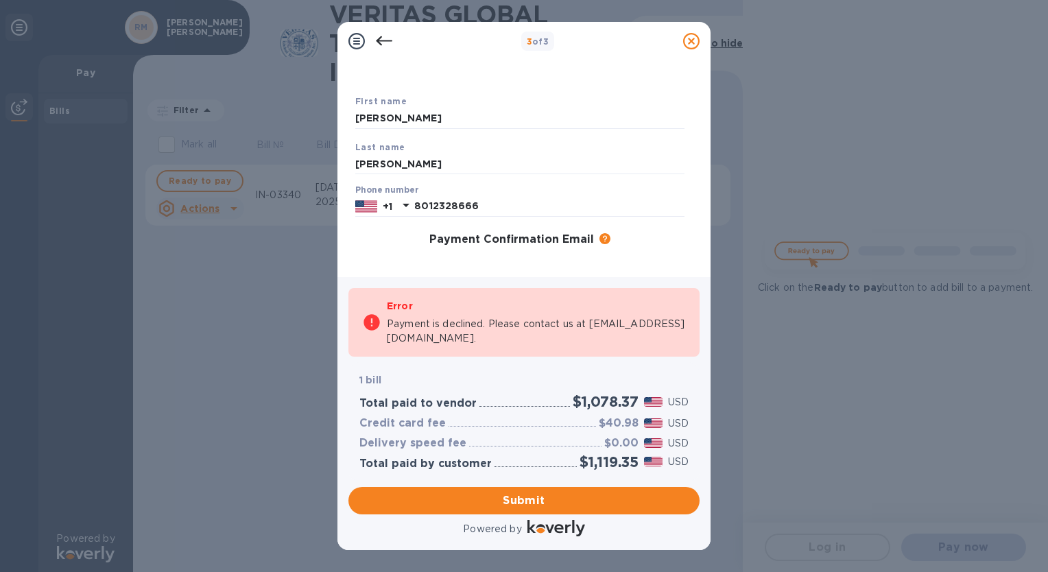
scroll to position [0, 0]
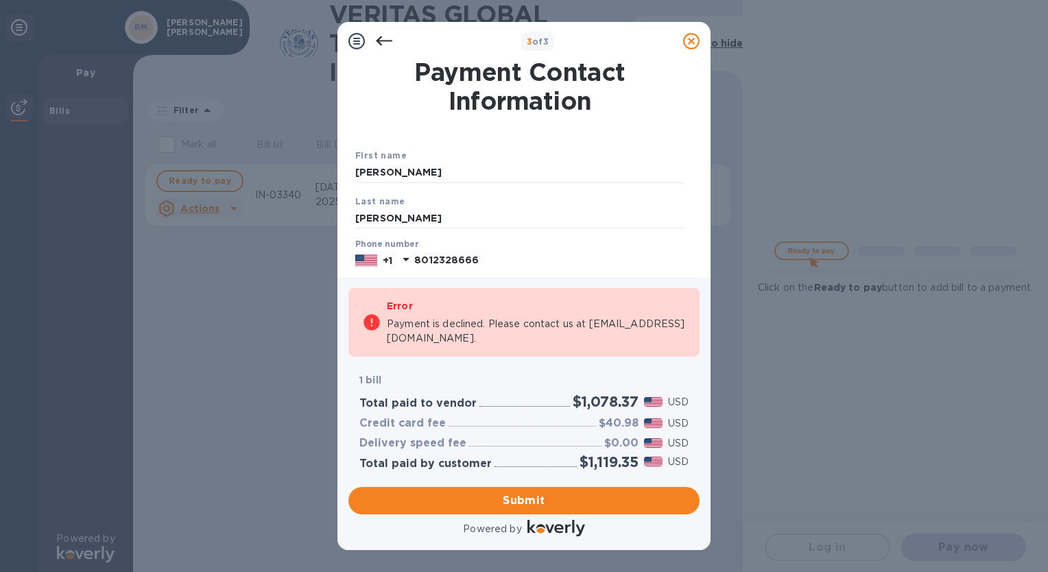
click at [381, 39] on icon at bounding box center [384, 41] width 16 height 16
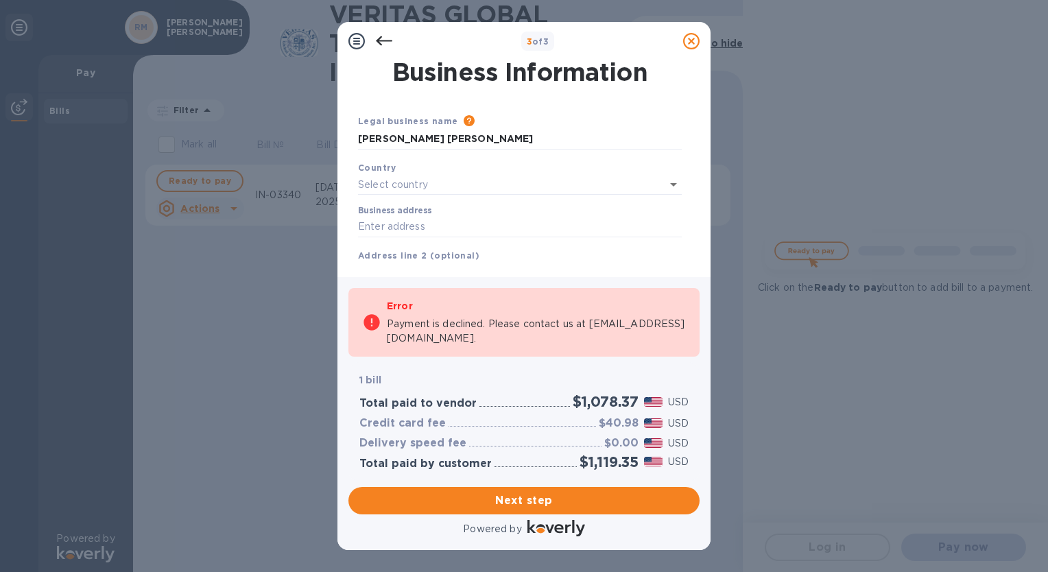
click at [381, 39] on icon at bounding box center [384, 41] width 16 height 16
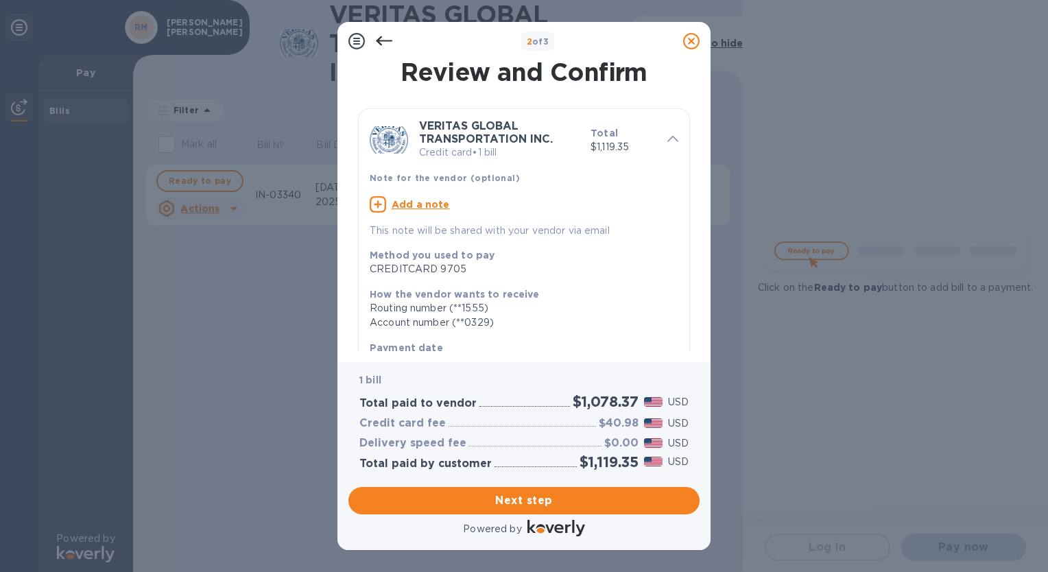
click at [380, 36] on icon at bounding box center [384, 41] width 16 height 16
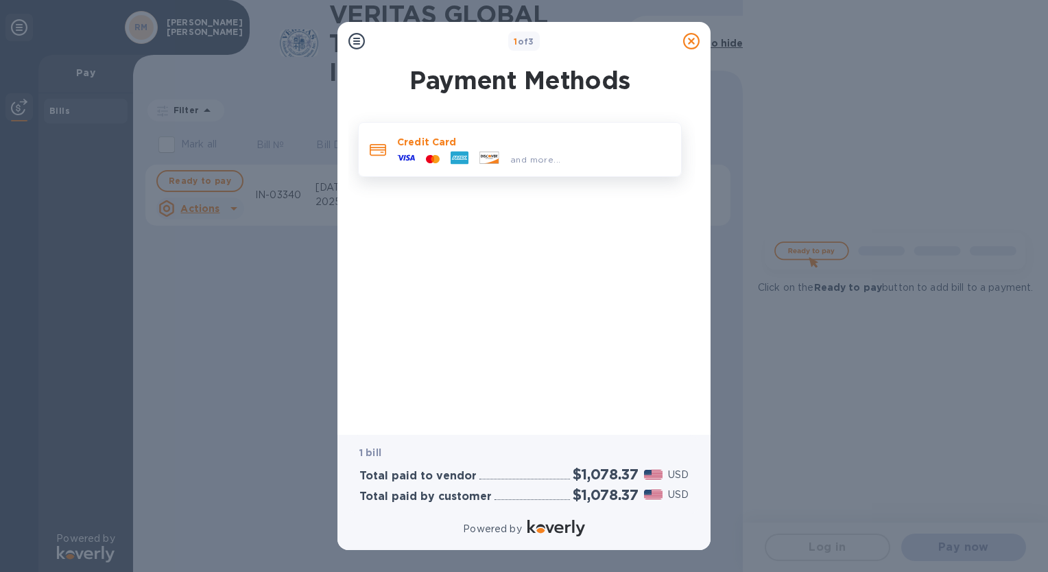
click at [479, 148] on p "Credit Card" at bounding box center [533, 142] width 273 height 14
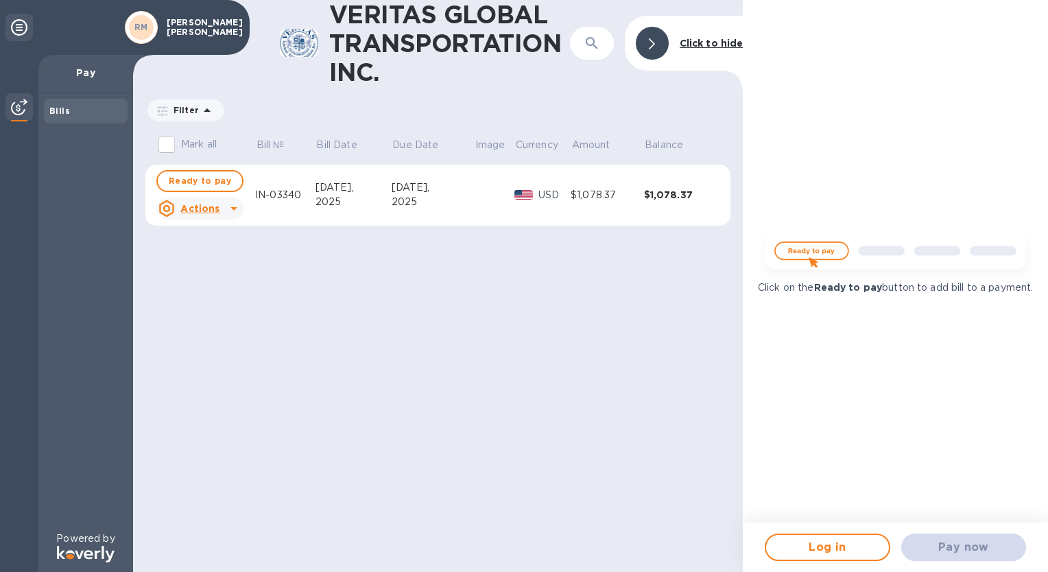
click at [841, 440] on div "Click on the Ready to pay button to add bill to a payment." at bounding box center [894, 261] width 305 height 522
click at [192, 184] on span "Ready to pay" at bounding box center [200, 181] width 62 height 16
checkbox input "true"
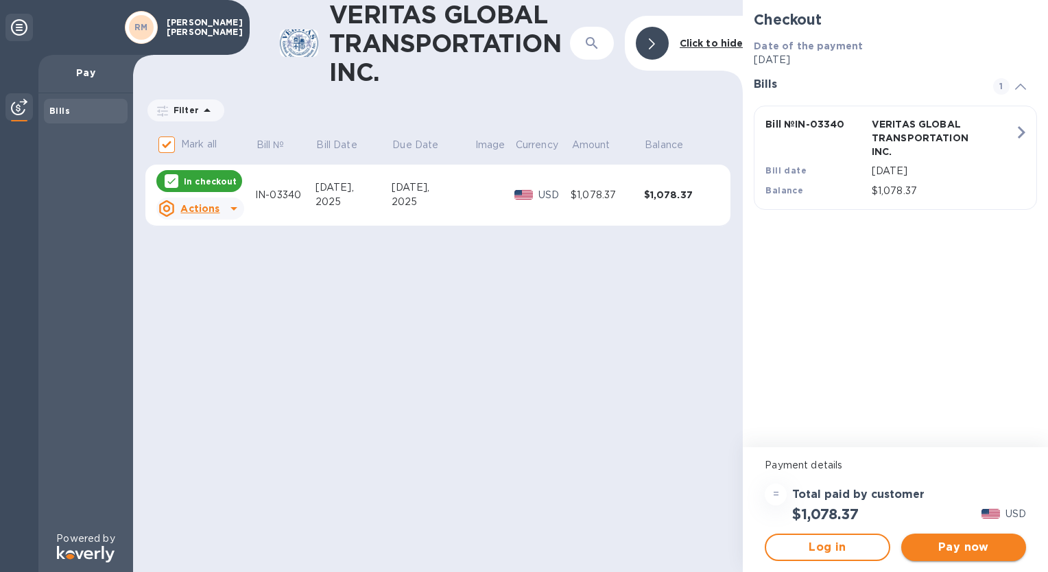
click at [970, 549] on span "Pay now" at bounding box center [963, 547] width 103 height 16
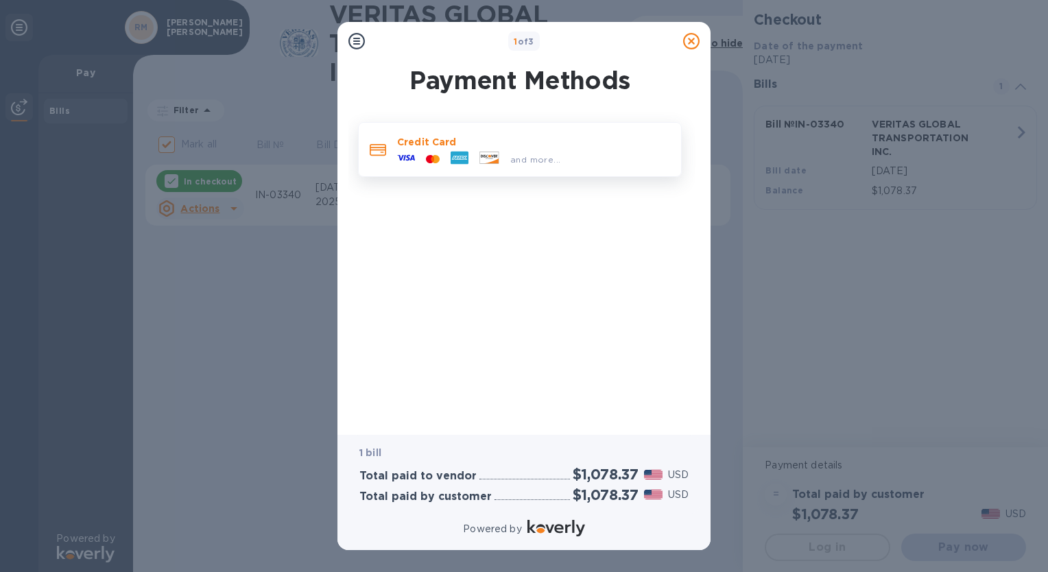
click at [455, 140] on p "Credit Card" at bounding box center [533, 142] width 273 height 14
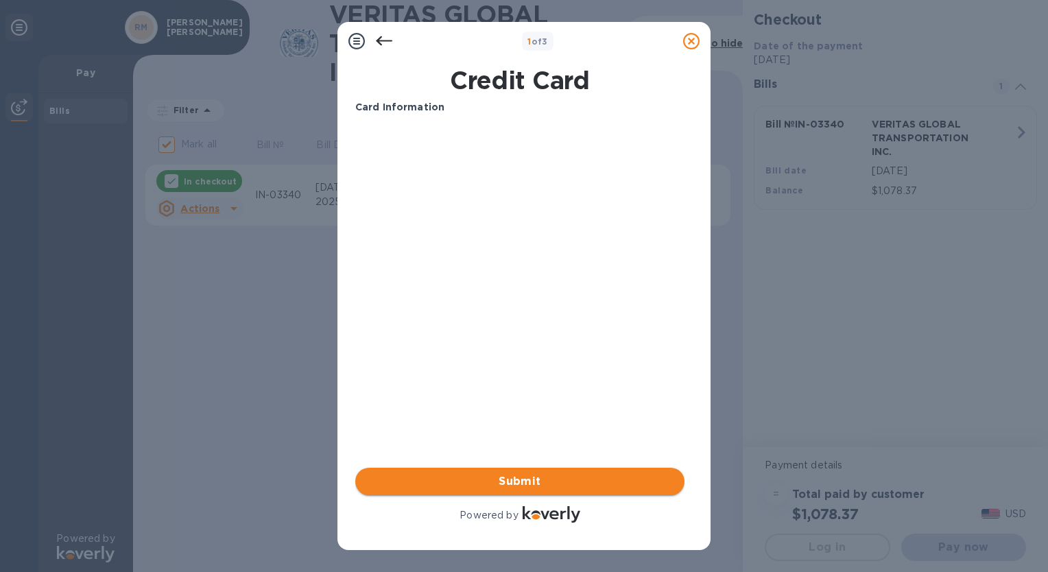
click at [529, 476] on span "Submit" at bounding box center [519, 481] width 307 height 16
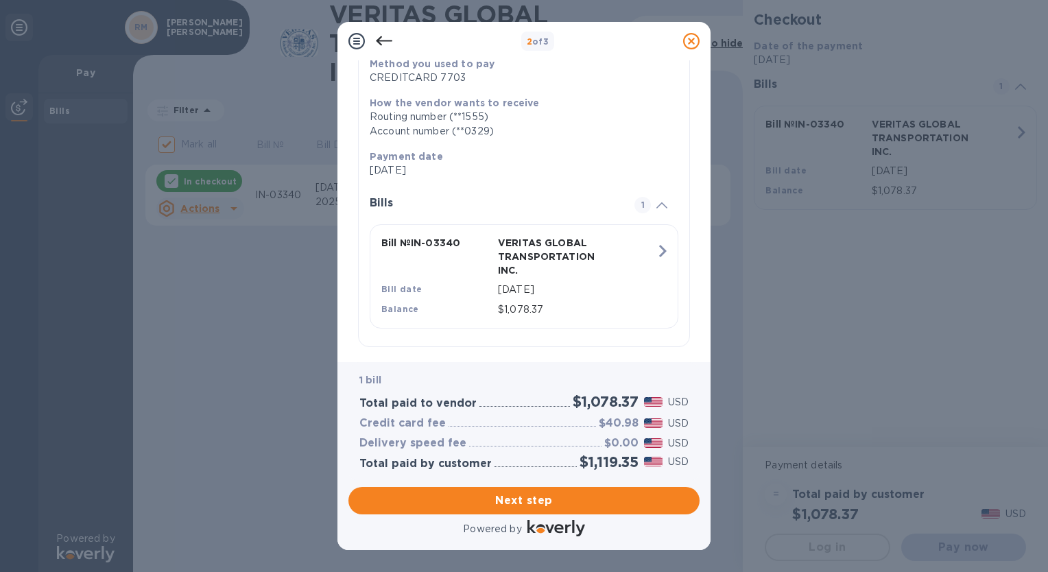
scroll to position [203, 0]
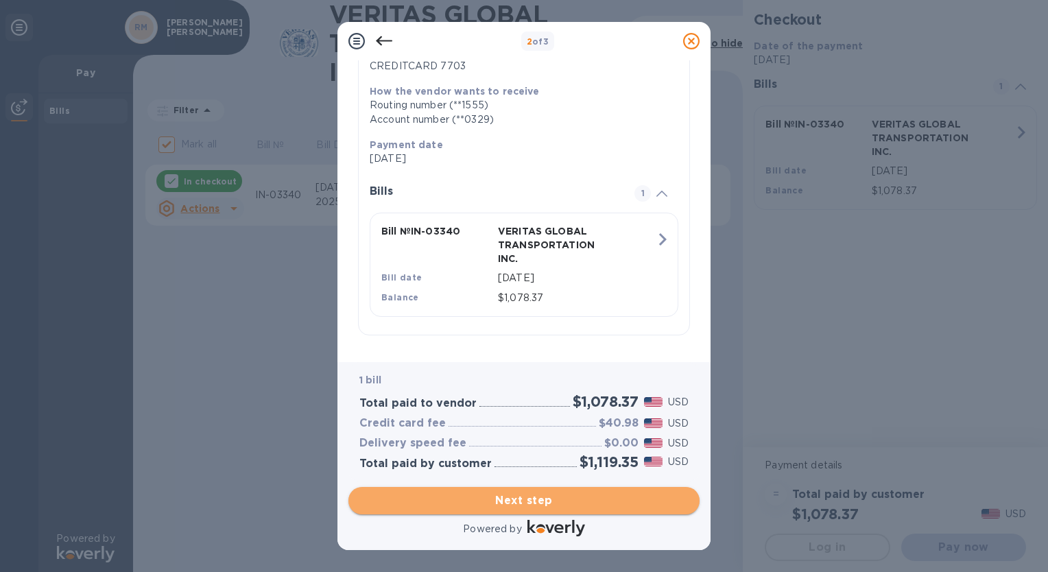
click at [531, 500] on span "Next step" at bounding box center [523, 500] width 329 height 16
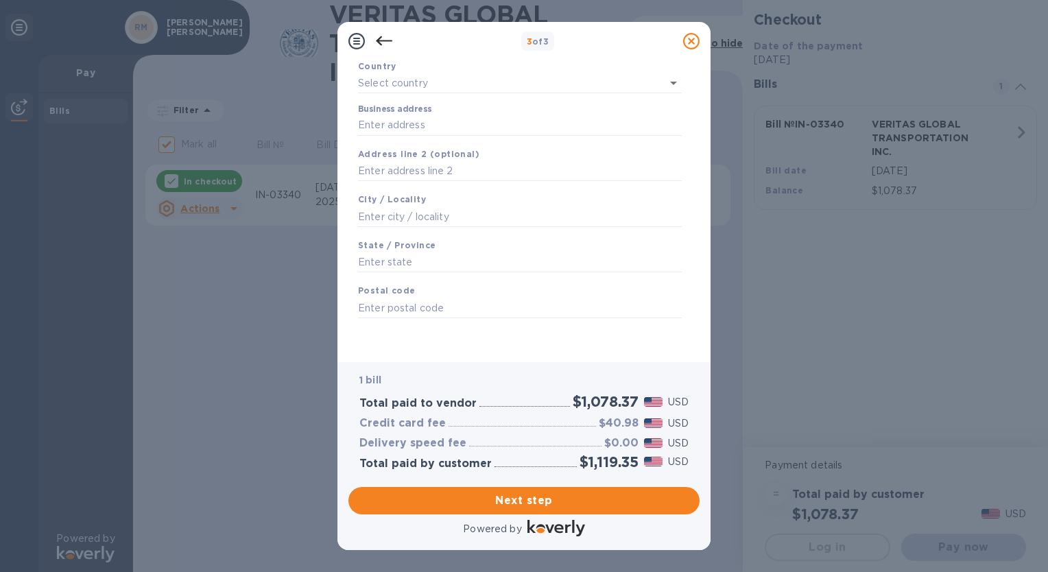
scroll to position [0, 0]
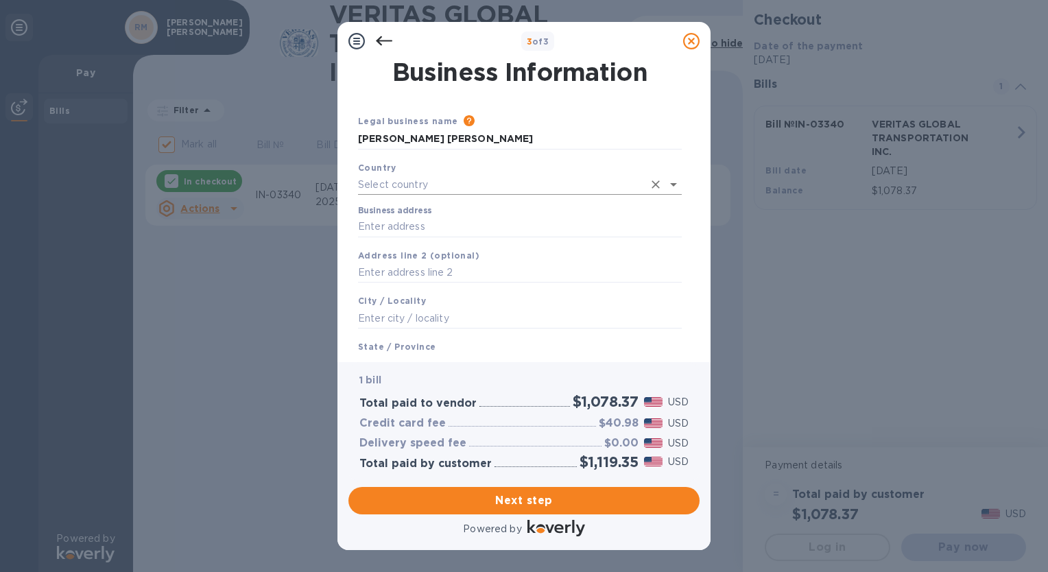
click at [426, 182] on input "text" at bounding box center [500, 185] width 285 height 20
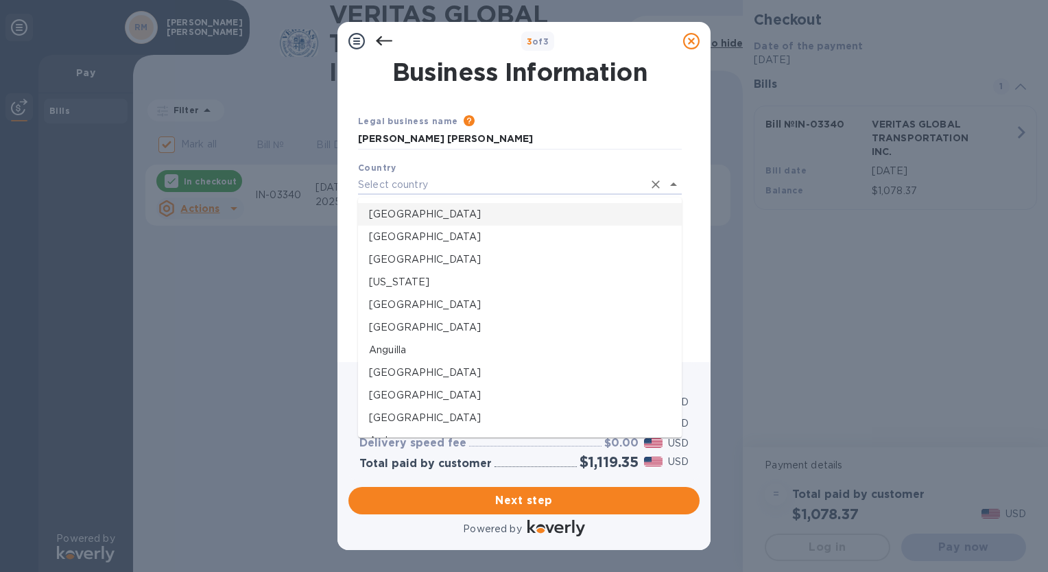
click at [401, 217] on p "[GEOGRAPHIC_DATA]" at bounding box center [520, 214] width 302 height 14
type input "[GEOGRAPHIC_DATA]"
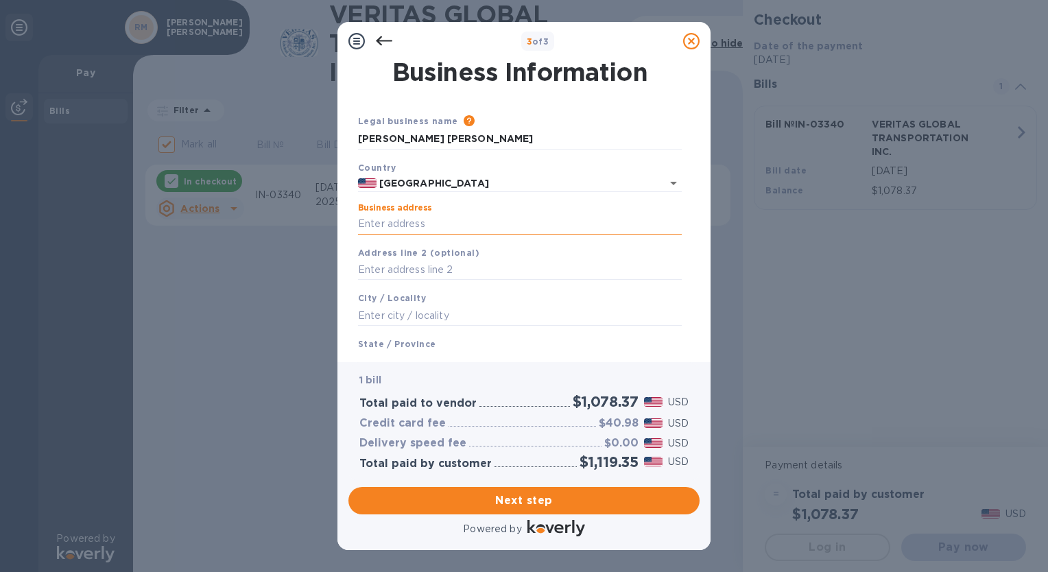
click at [411, 226] on input "Business address" at bounding box center [520, 224] width 324 height 21
type input "[STREET_ADDRESS]"
type input "South Jordan"
type input "[US_STATE]"
type input "84009"
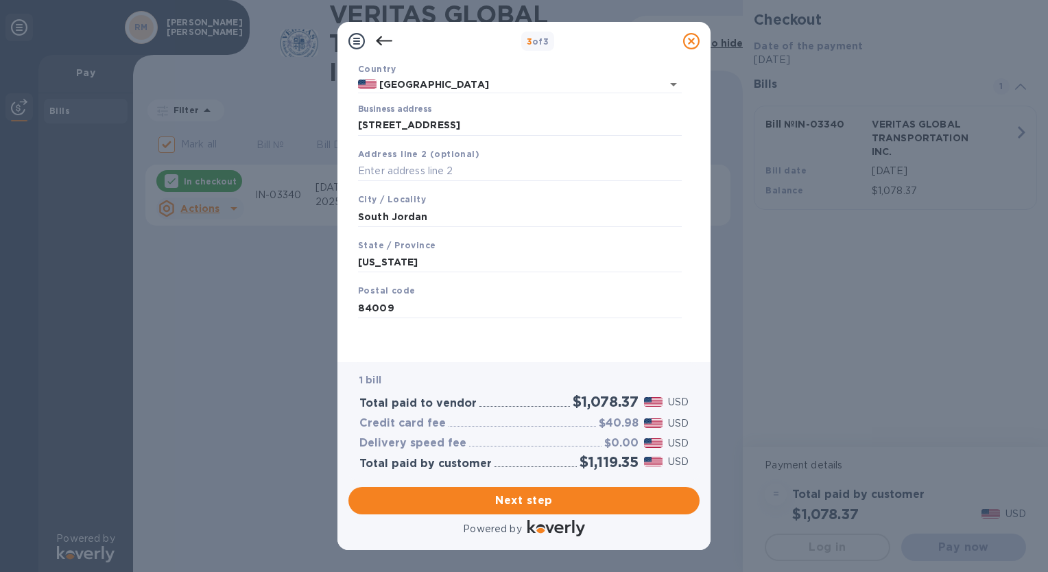
scroll to position [99, 0]
click at [534, 502] on span "Next step" at bounding box center [523, 500] width 329 height 16
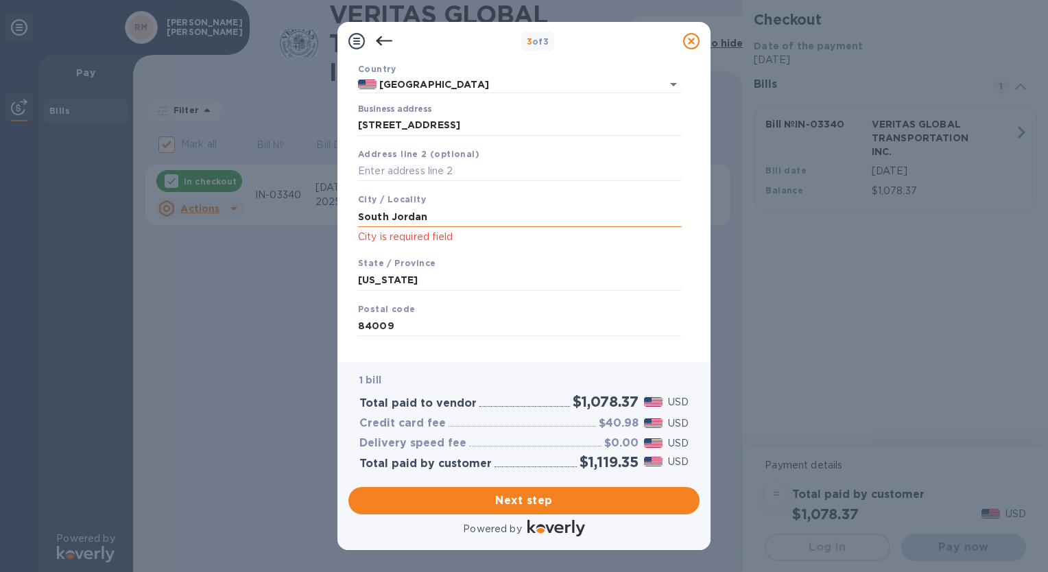
click at [435, 213] on input "South Jordan" at bounding box center [520, 216] width 324 height 21
type input "South Jordan"
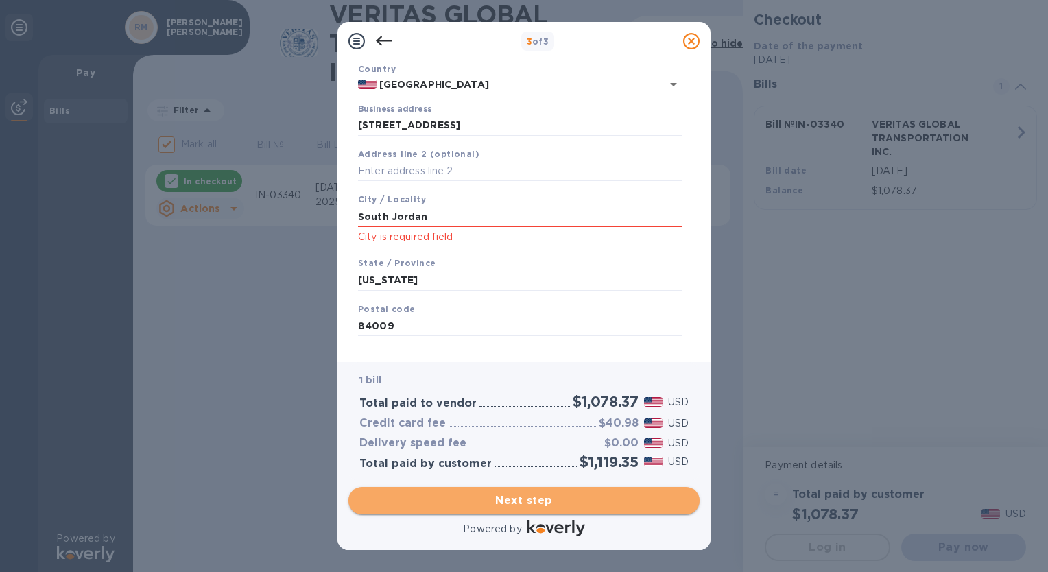
click at [516, 496] on span "Next step" at bounding box center [523, 500] width 329 height 16
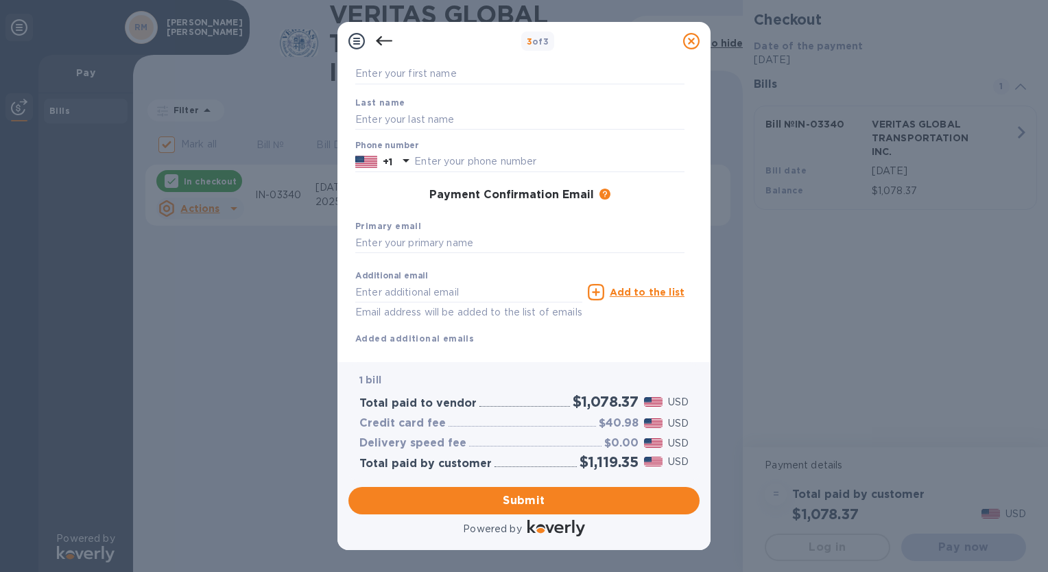
scroll to position [0, 0]
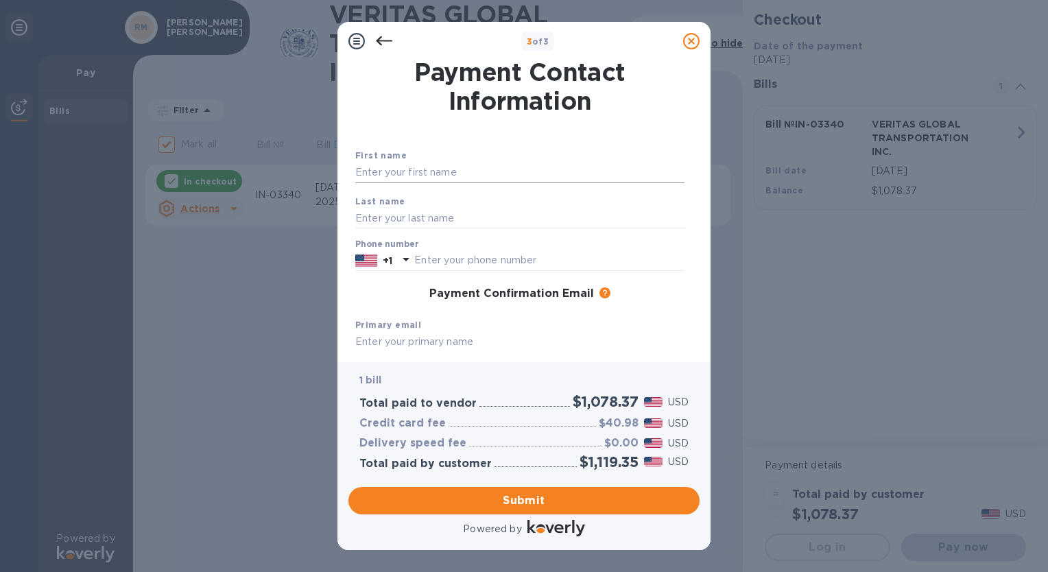
click at [440, 173] on input "text" at bounding box center [519, 172] width 329 height 21
type input "[PERSON_NAME]"
click at [372, 216] on input "text" at bounding box center [519, 218] width 329 height 21
type input "[PERSON_NAME]"
click at [361, 285] on div "Payment Confirmation Email The added email addresses will be used to send the p…" at bounding box center [520, 294] width 340 height 25
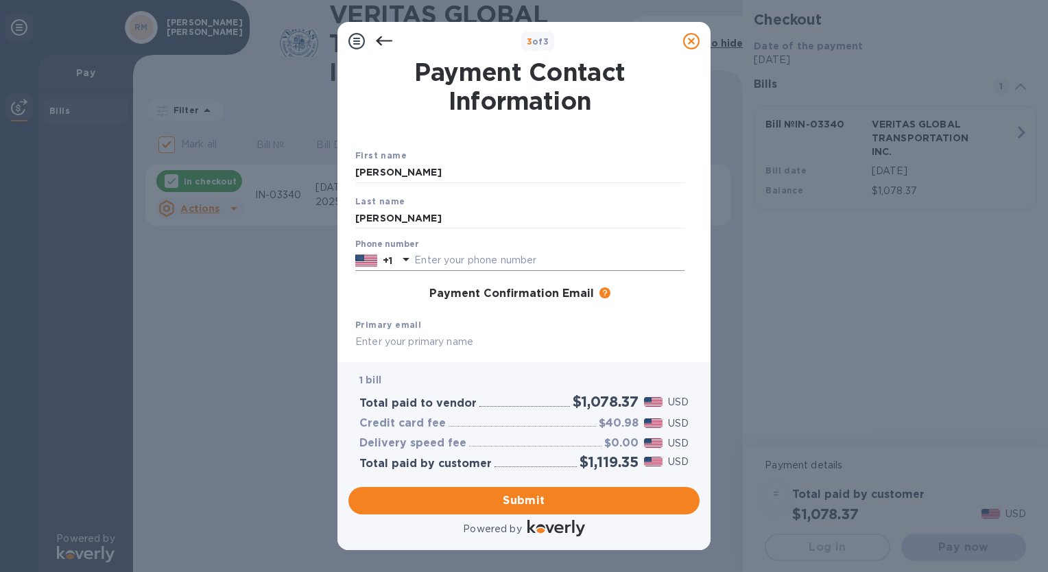
click at [463, 261] on input "text" at bounding box center [549, 260] width 270 height 21
type input "8012328666"
click at [383, 292] on div "Payment Confirmation Email The added email addresses will be used to send the p…" at bounding box center [519, 294] width 329 height 14
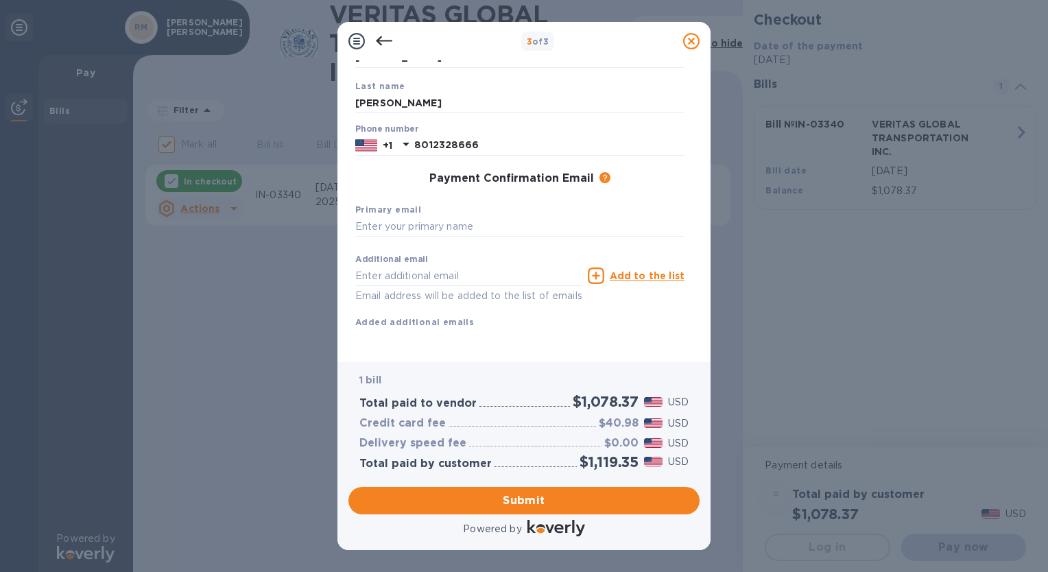
scroll to position [131, 0]
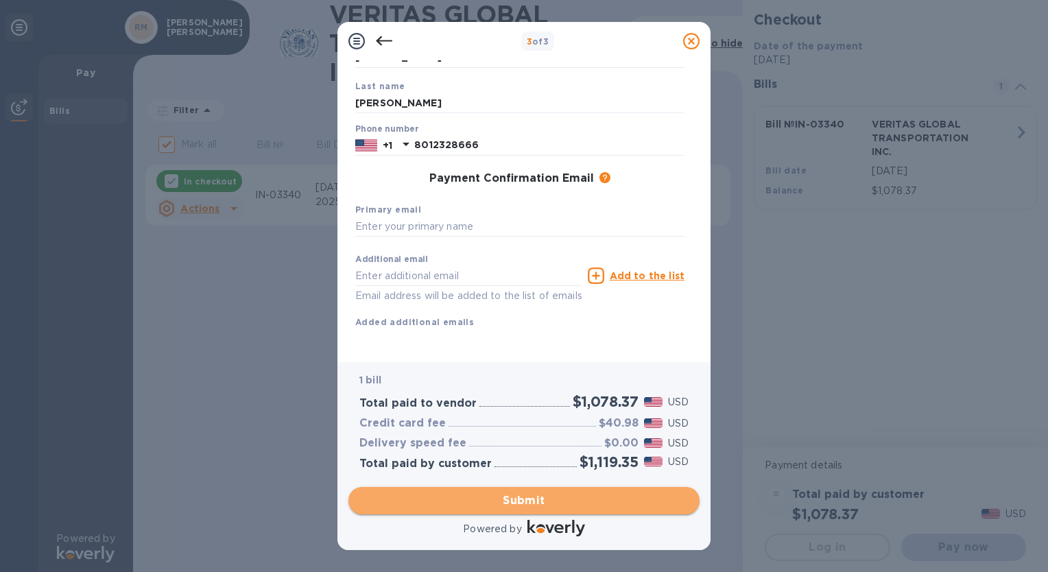
click at [529, 495] on span "Submit" at bounding box center [523, 500] width 329 height 16
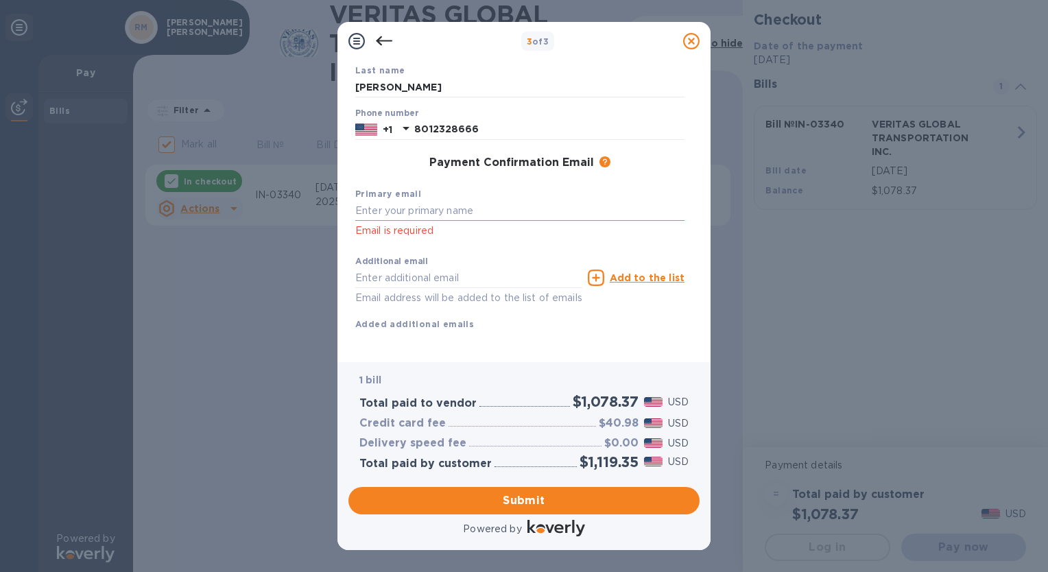
click at [422, 213] on input "text" at bounding box center [519, 211] width 329 height 21
type input "[PERSON_NAME][EMAIL_ADDRESS][DOMAIN_NAME]"
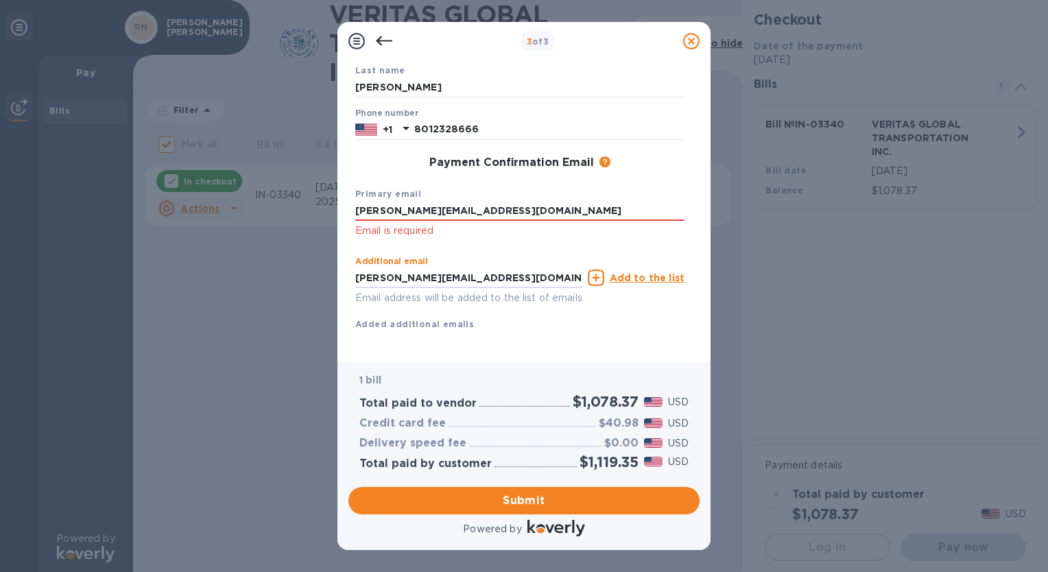
drag, startPoint x: 480, startPoint y: 276, endPoint x: 240, endPoint y: 274, distance: 240.0
click at [240, 274] on div "3 of 3 Payment Contact Information First name [PERSON_NAME] name [PERSON_NAME] …" at bounding box center [524, 286] width 1048 height 572
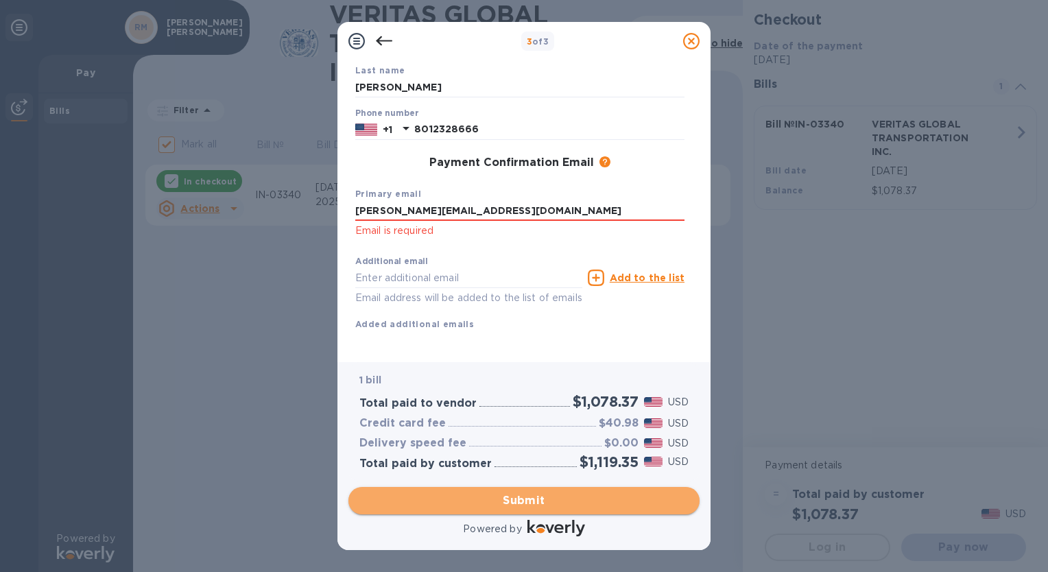
click at [516, 497] on span "Submit" at bounding box center [523, 500] width 329 height 16
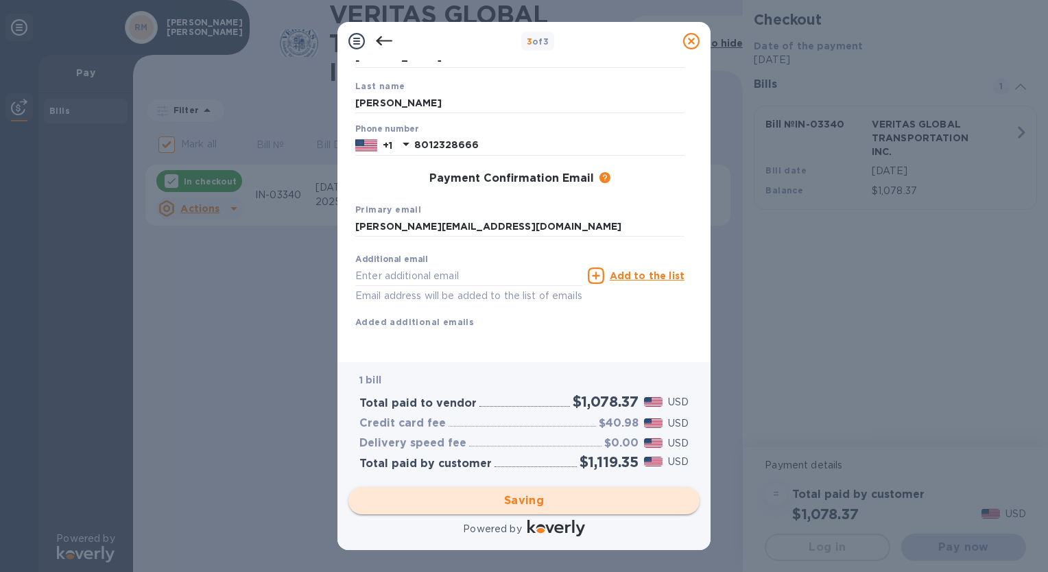
checkbox input "false"
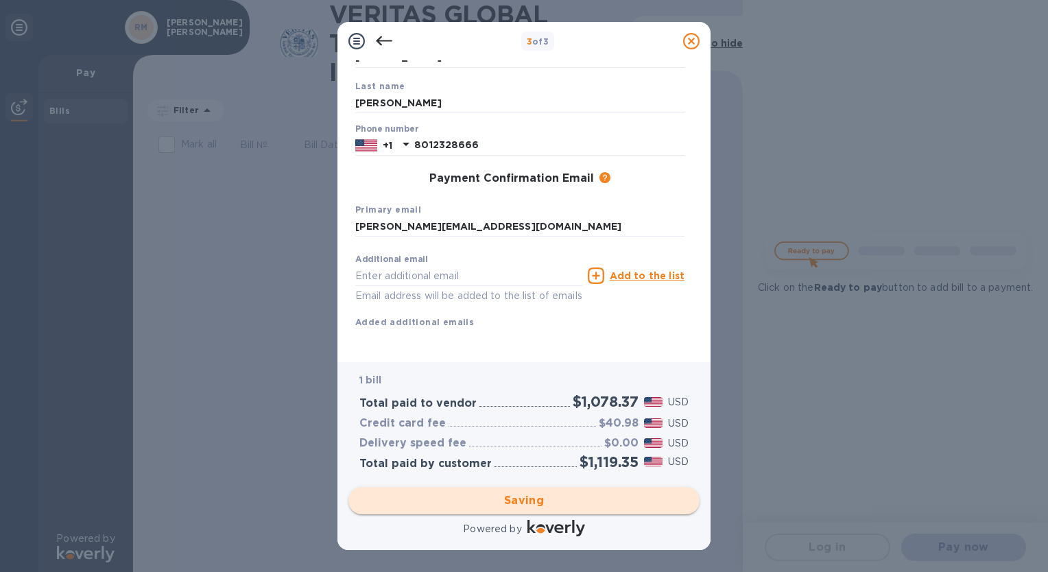
scroll to position [0, 0]
